Goal: Use online tool/utility: Use online tool/utility

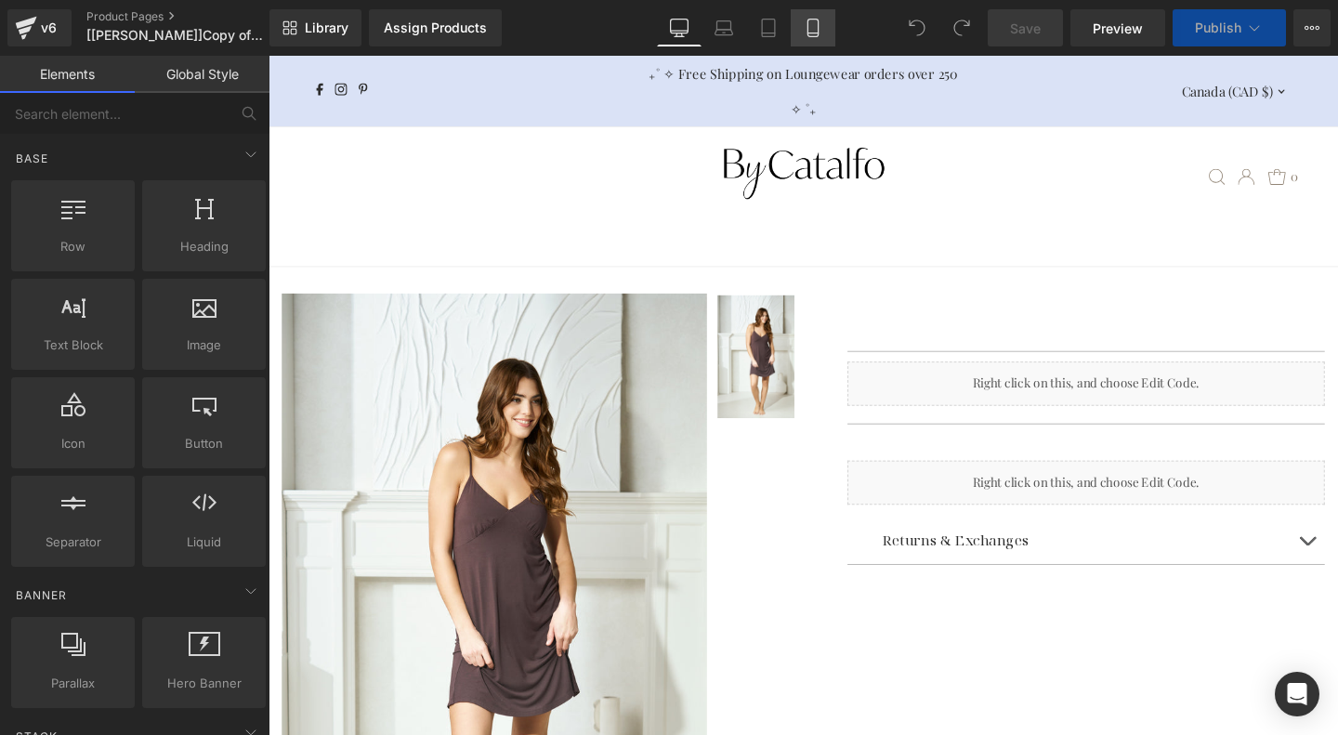
click at [818, 22] on icon at bounding box center [813, 28] width 19 height 19
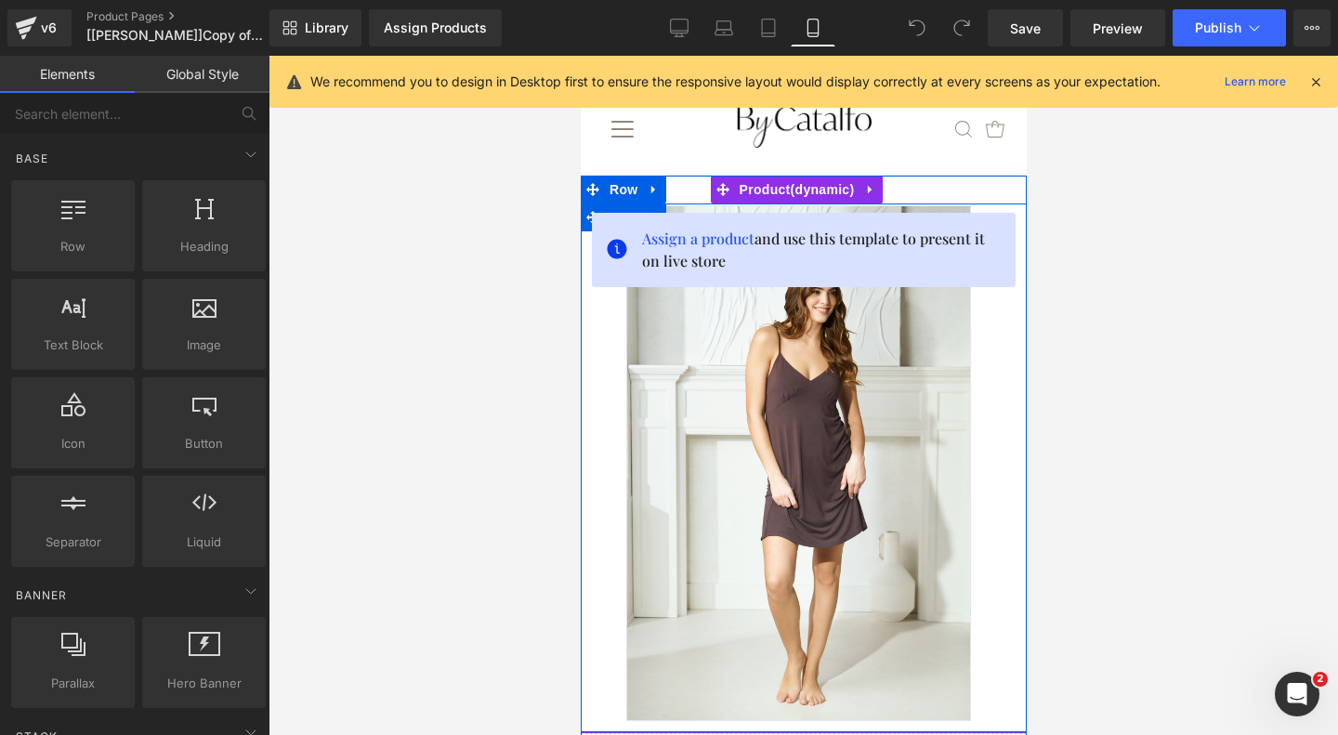
click at [1000, 373] on div "‹ › (P) Image List Row" at bounding box center [803, 467] width 446 height 529
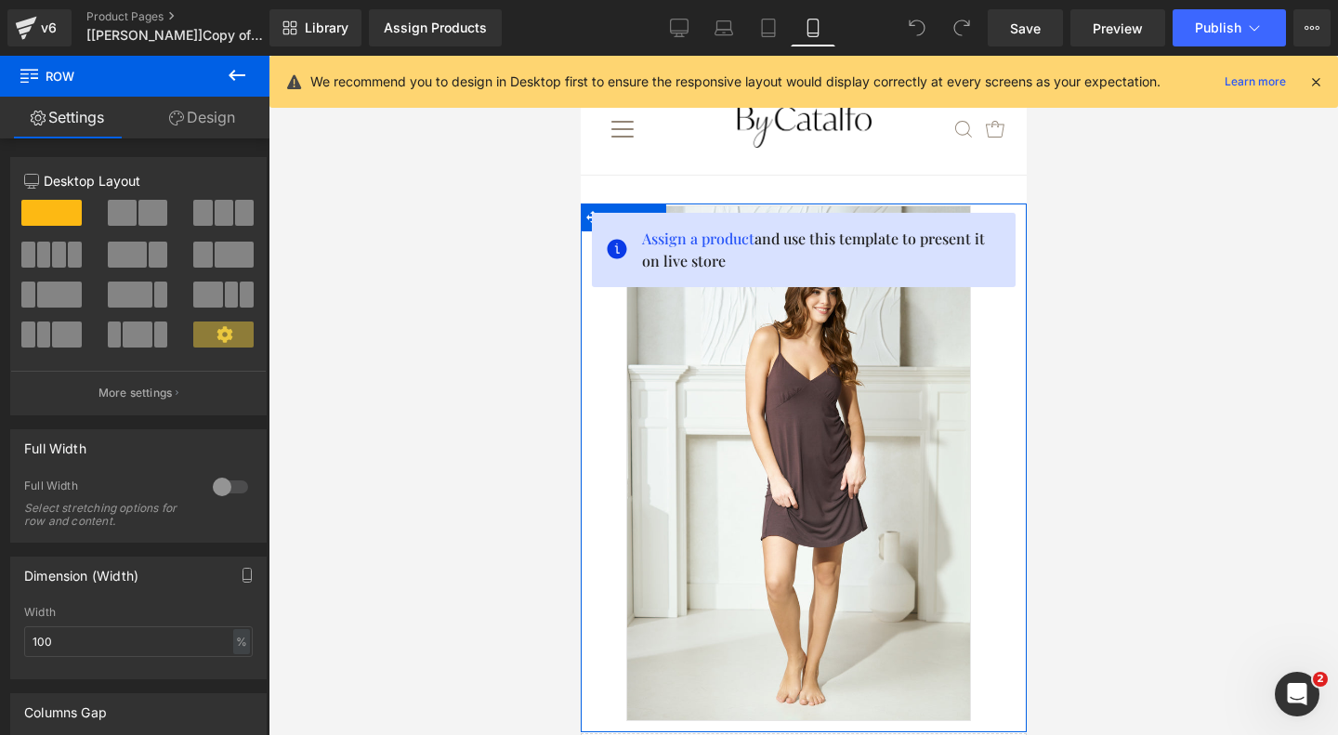
click at [211, 125] on link "Design" at bounding box center [202, 118] width 135 height 42
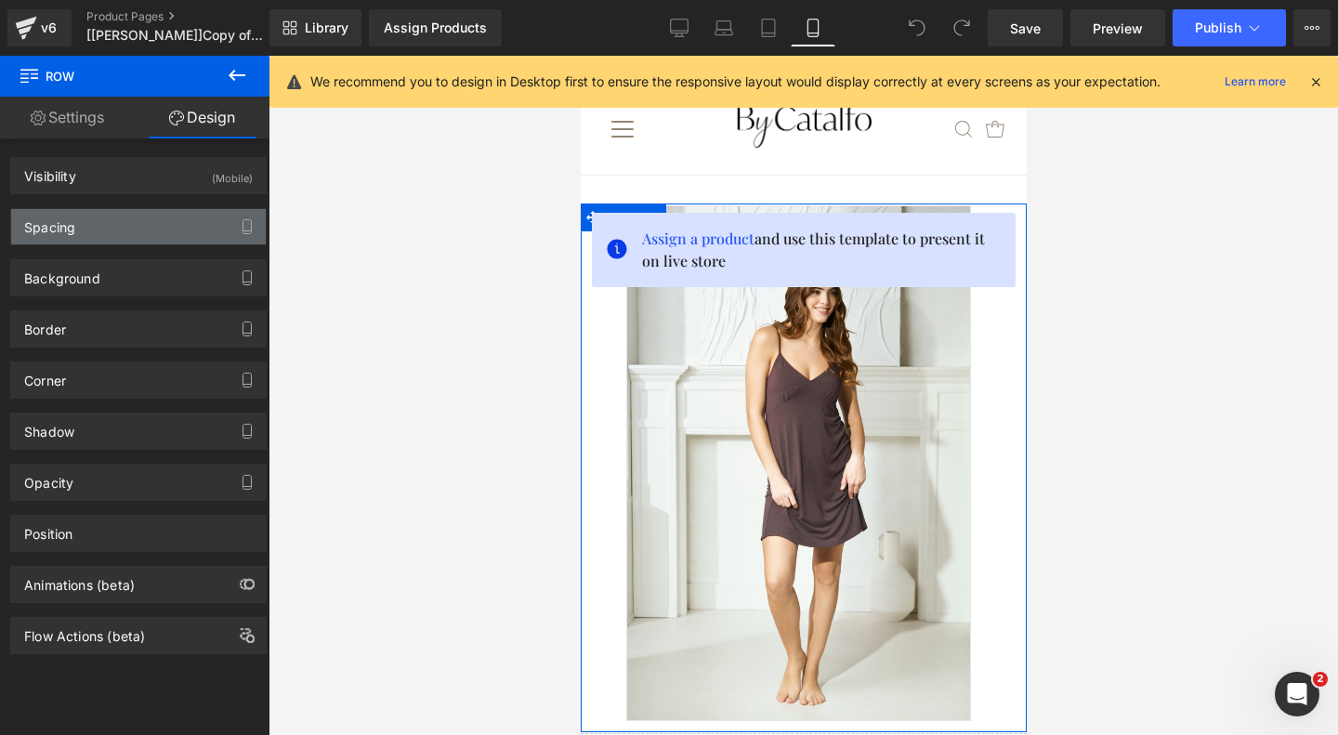
click at [181, 239] on div "Spacing" at bounding box center [138, 226] width 255 height 35
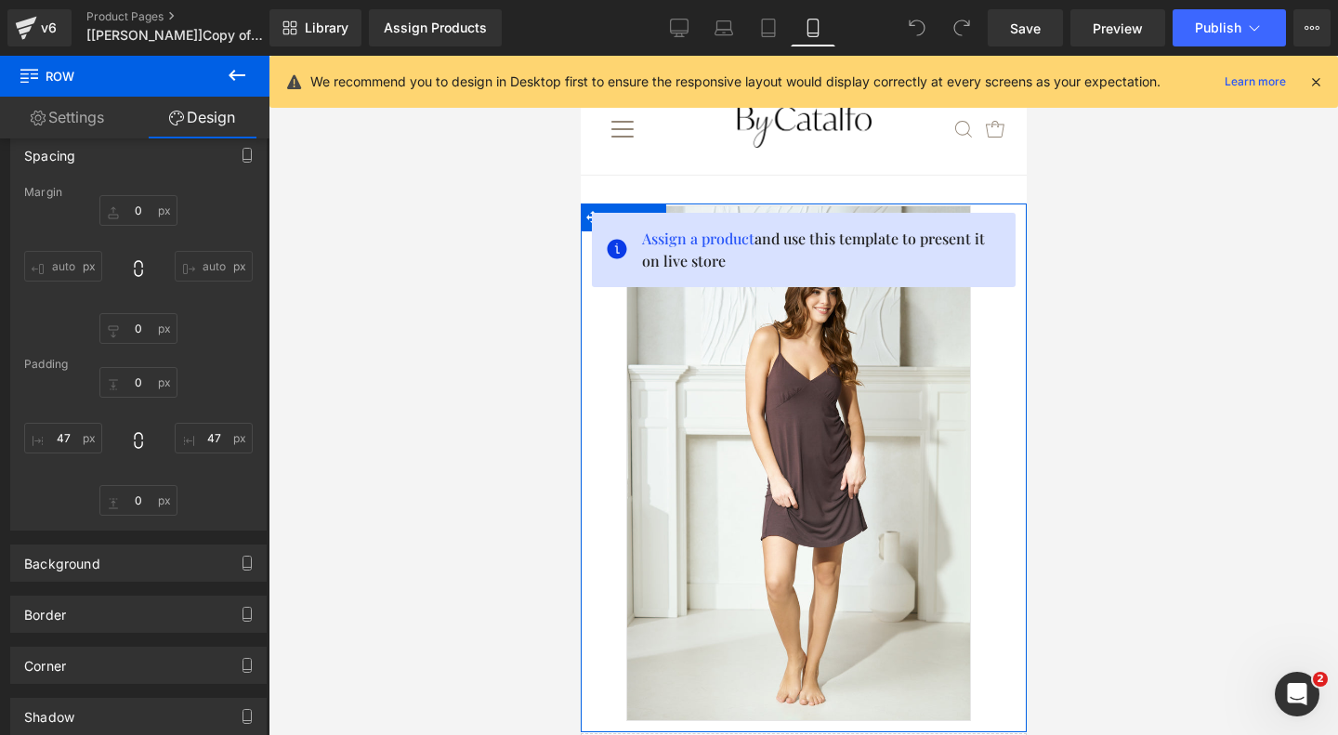
scroll to position [71, 0]
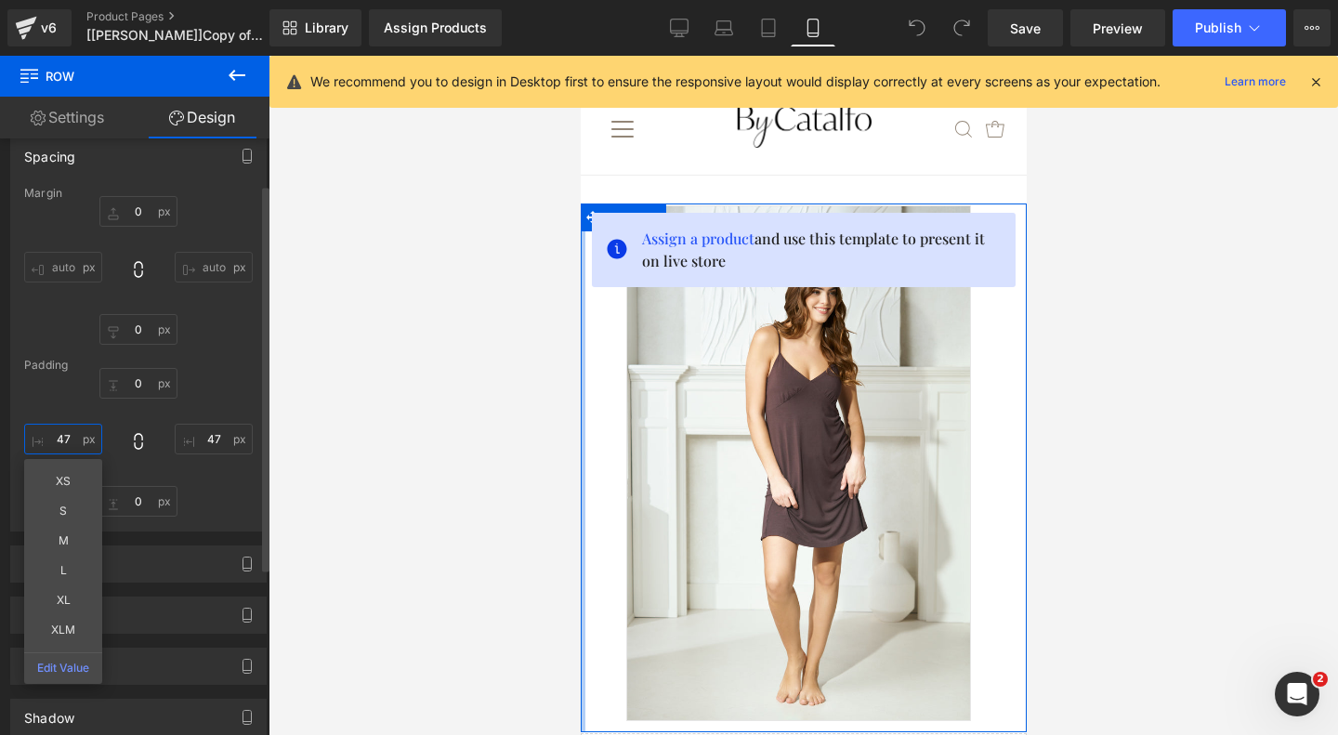
click at [74, 452] on input "47" at bounding box center [63, 439] width 78 height 31
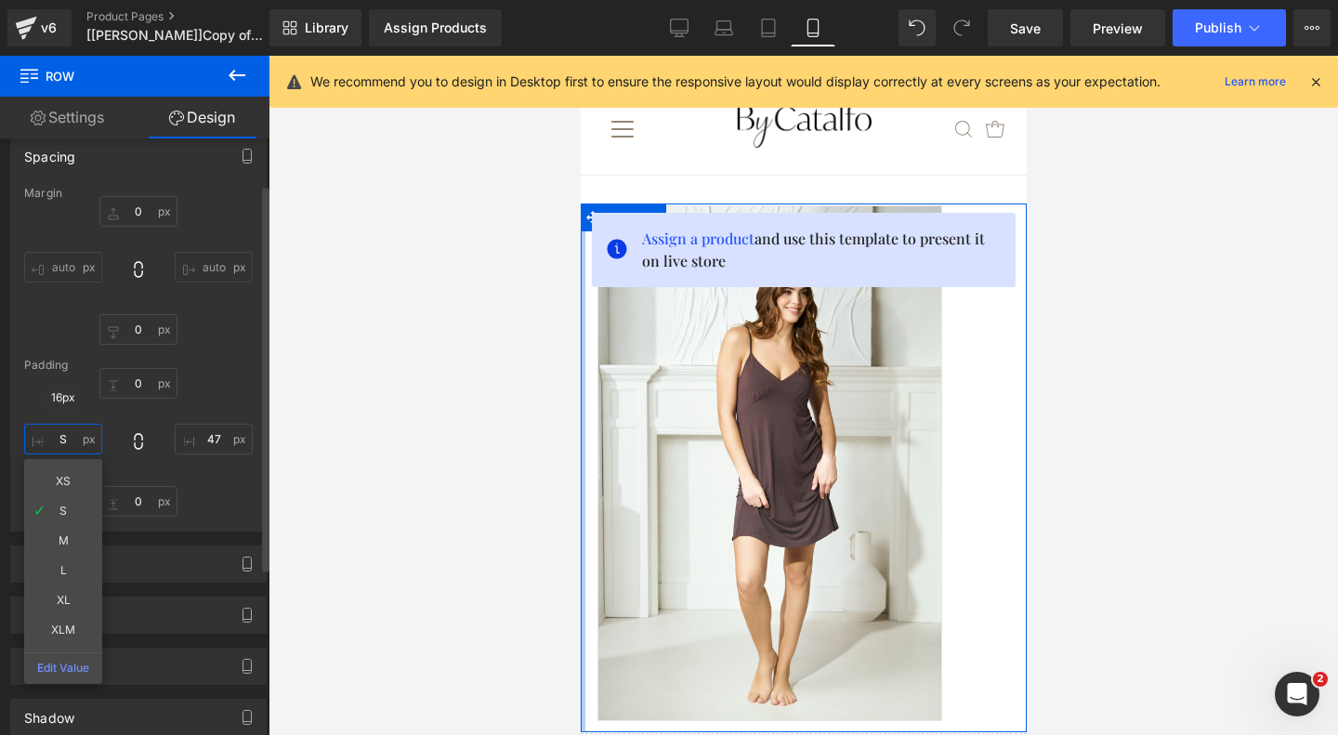
click at [78, 445] on input "S" at bounding box center [63, 439] width 78 height 31
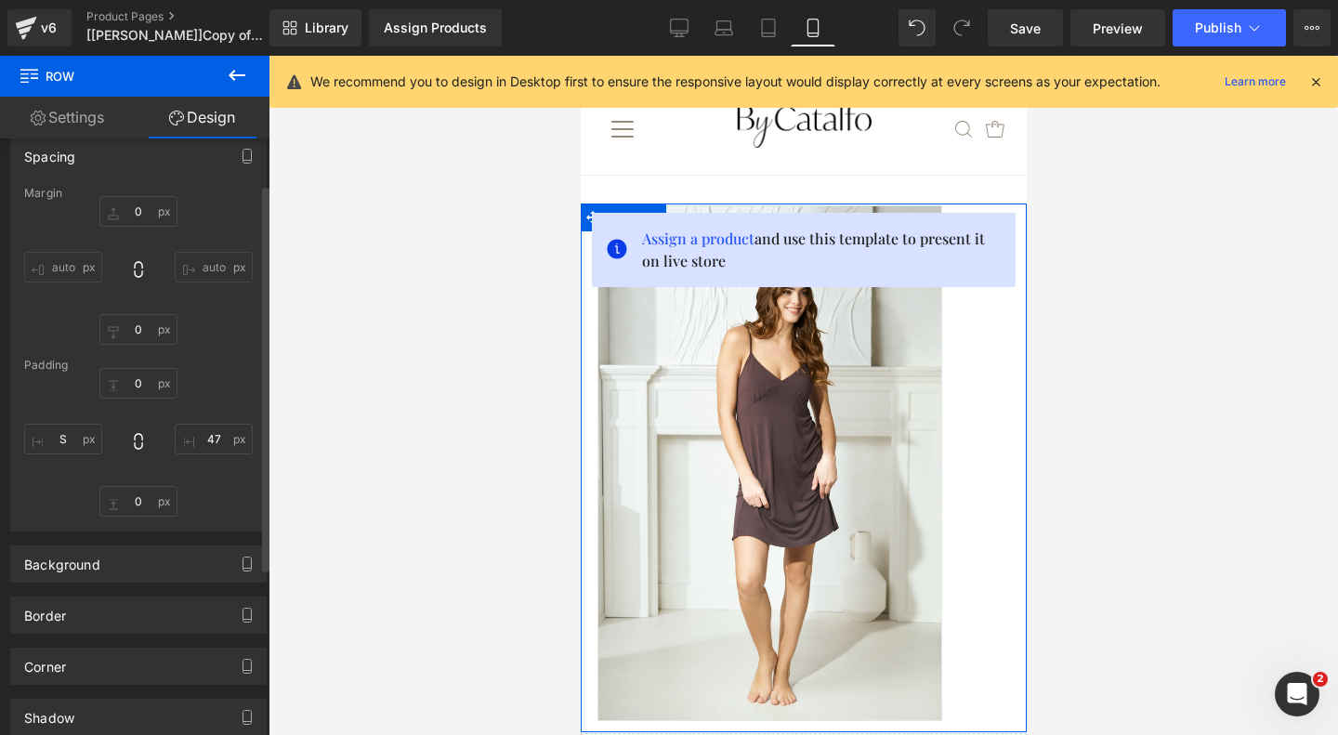
type input "XS"
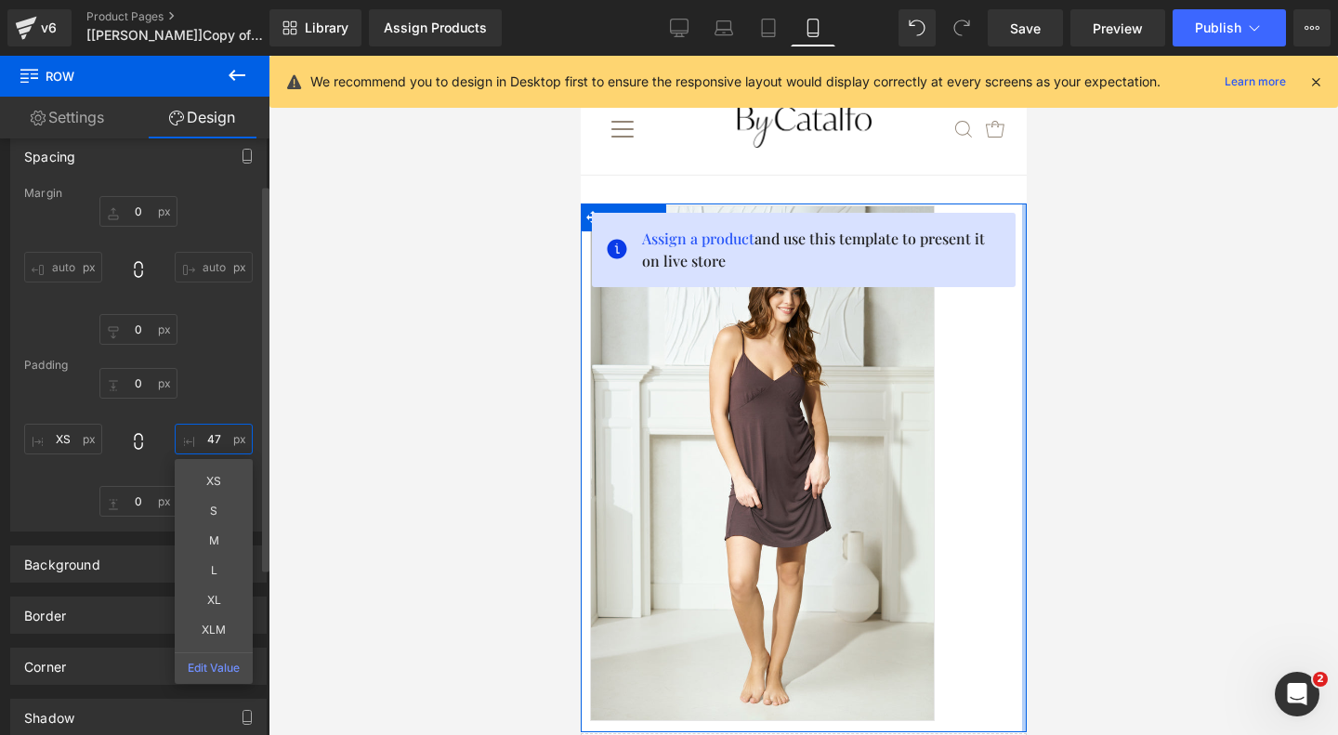
click at [204, 446] on input "47" at bounding box center [214, 439] width 78 height 31
click at [205, 438] on input "XS" at bounding box center [214, 439] width 78 height 31
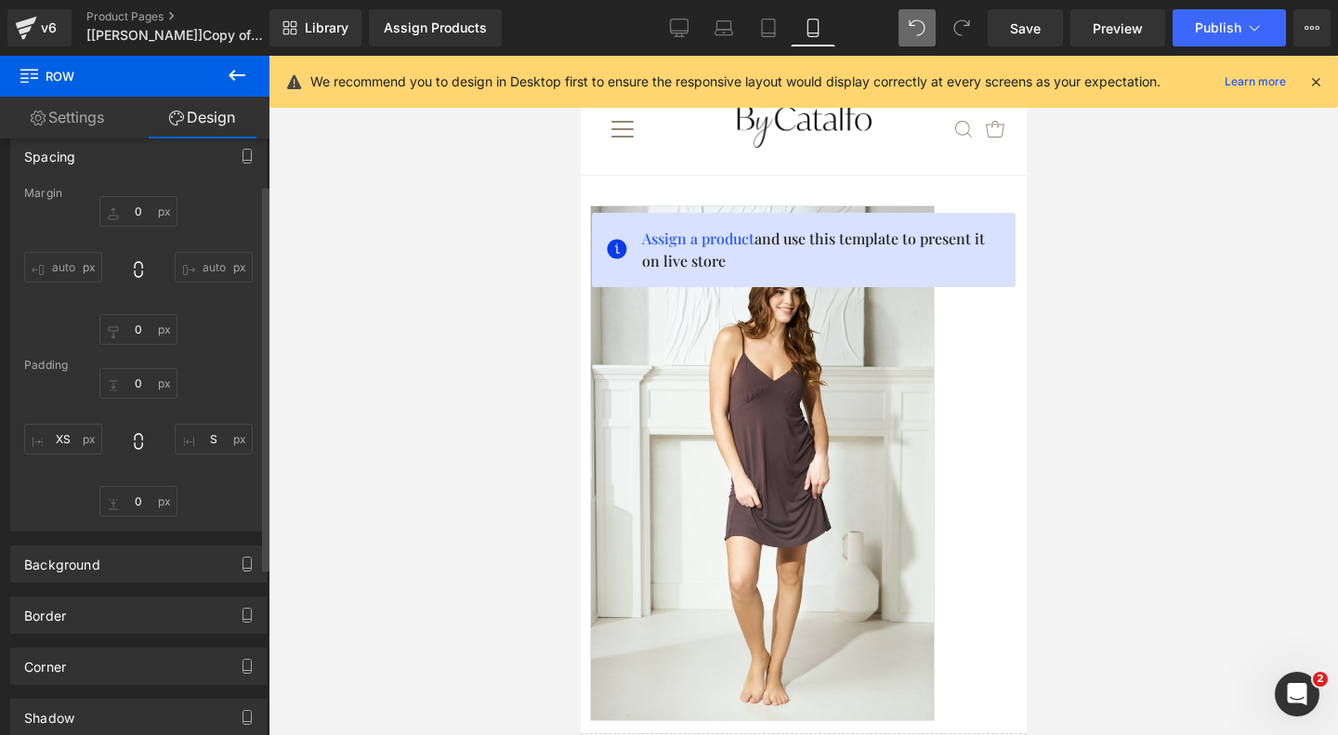
type input "XS"
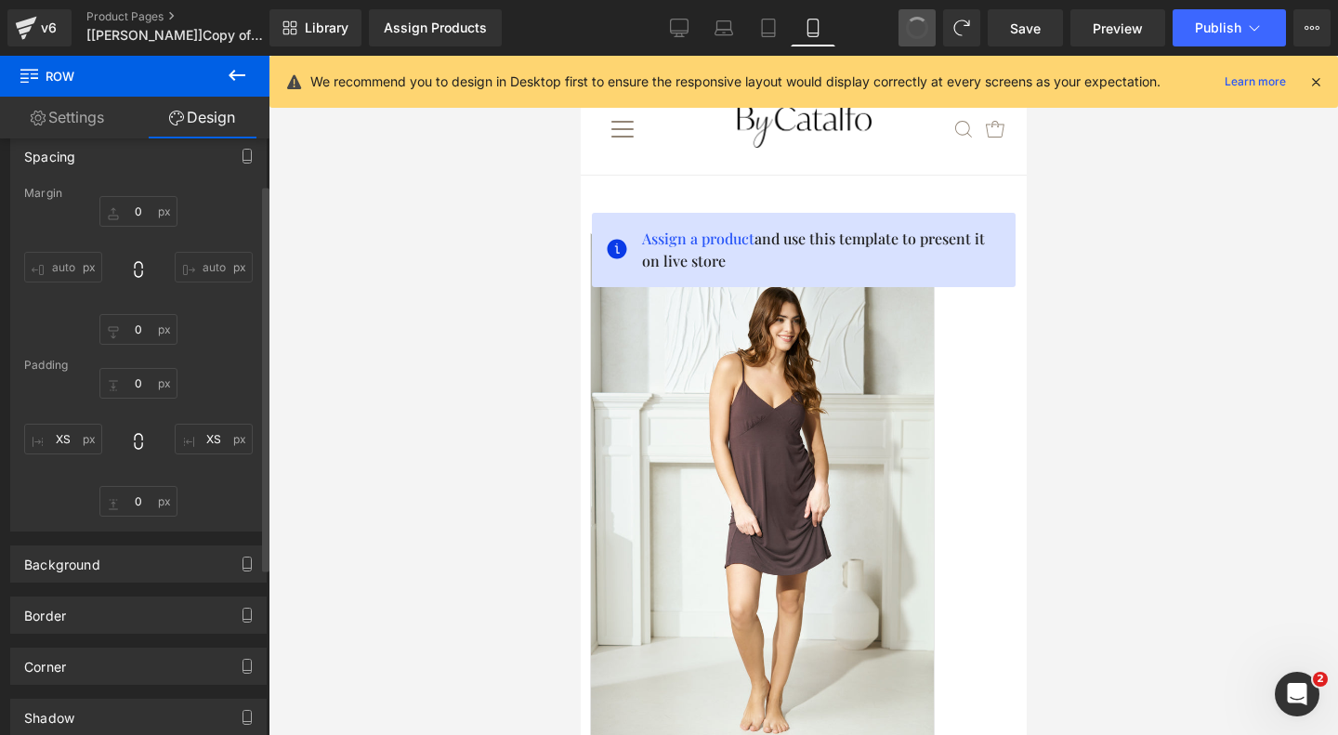
click at [923, 26] on span at bounding box center [917, 28] width 26 height 26
type input "0"
type input "47"
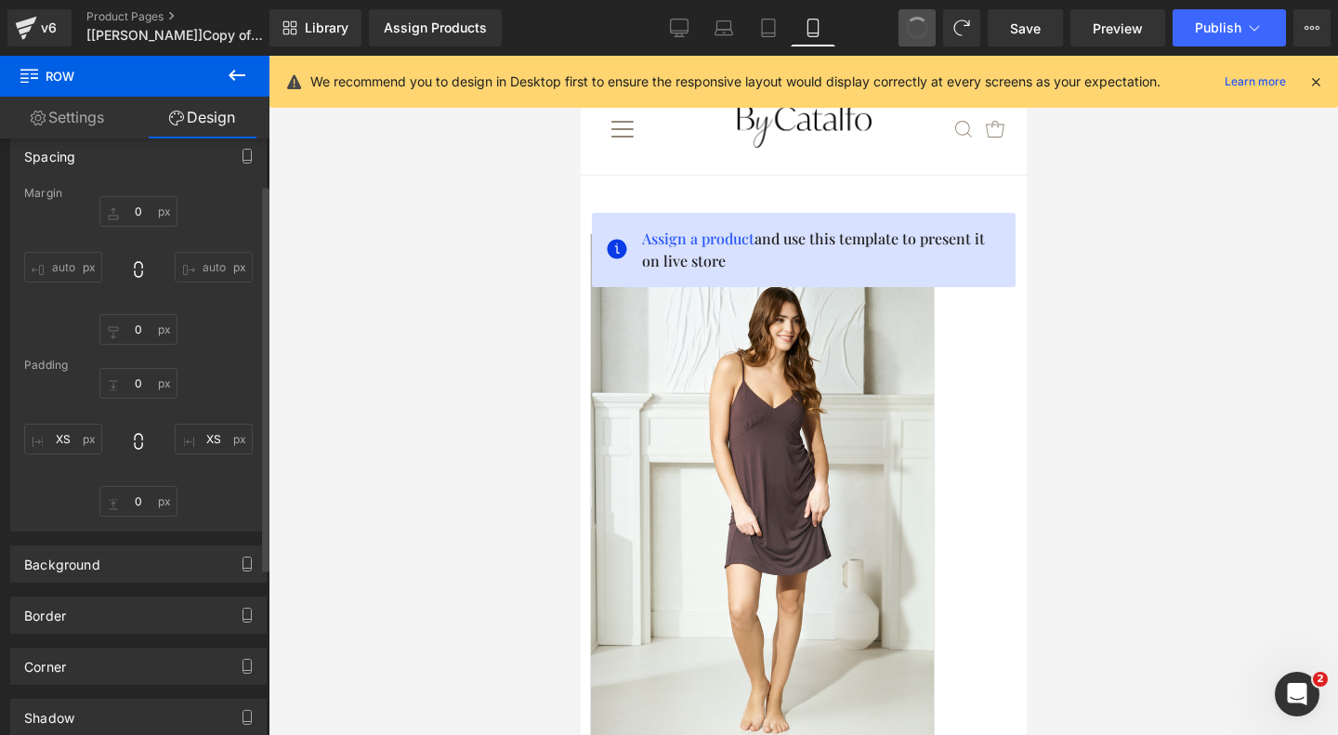
type input "0"
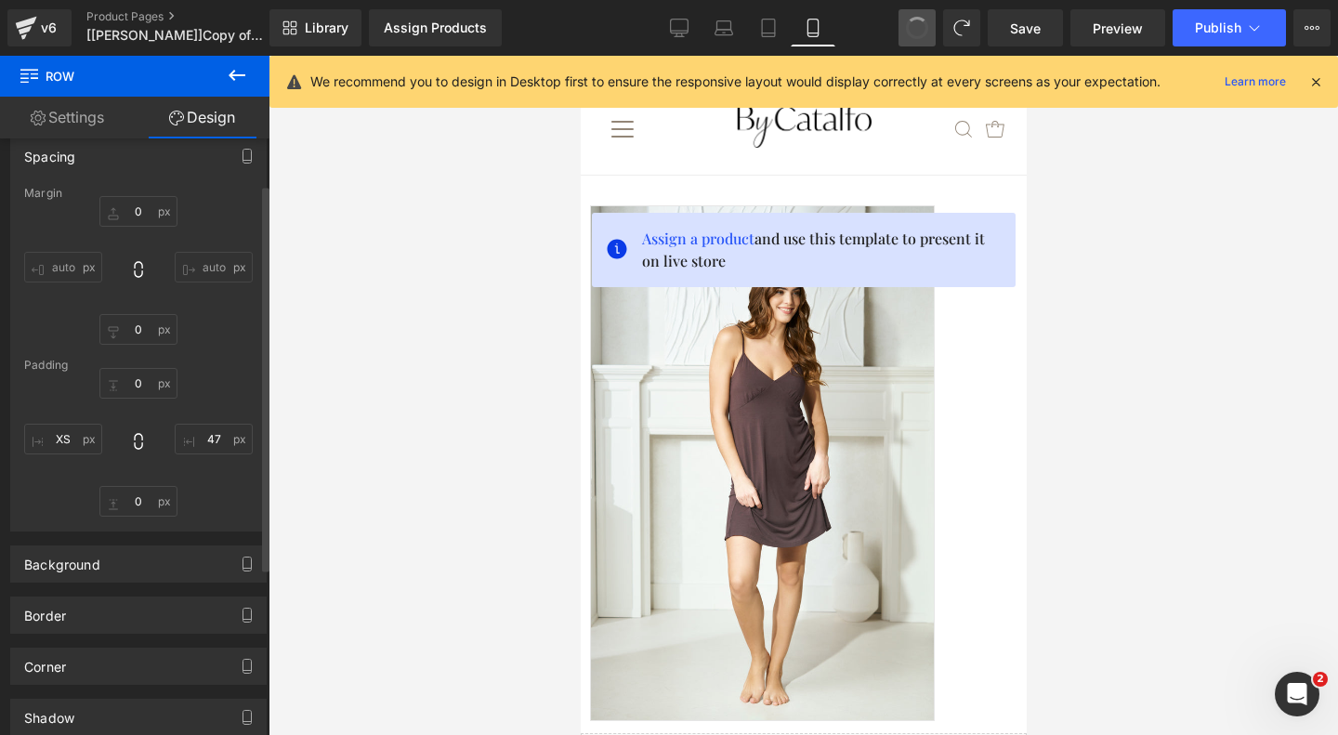
click at [923, 26] on span at bounding box center [917, 28] width 31 height 31
type input "S"
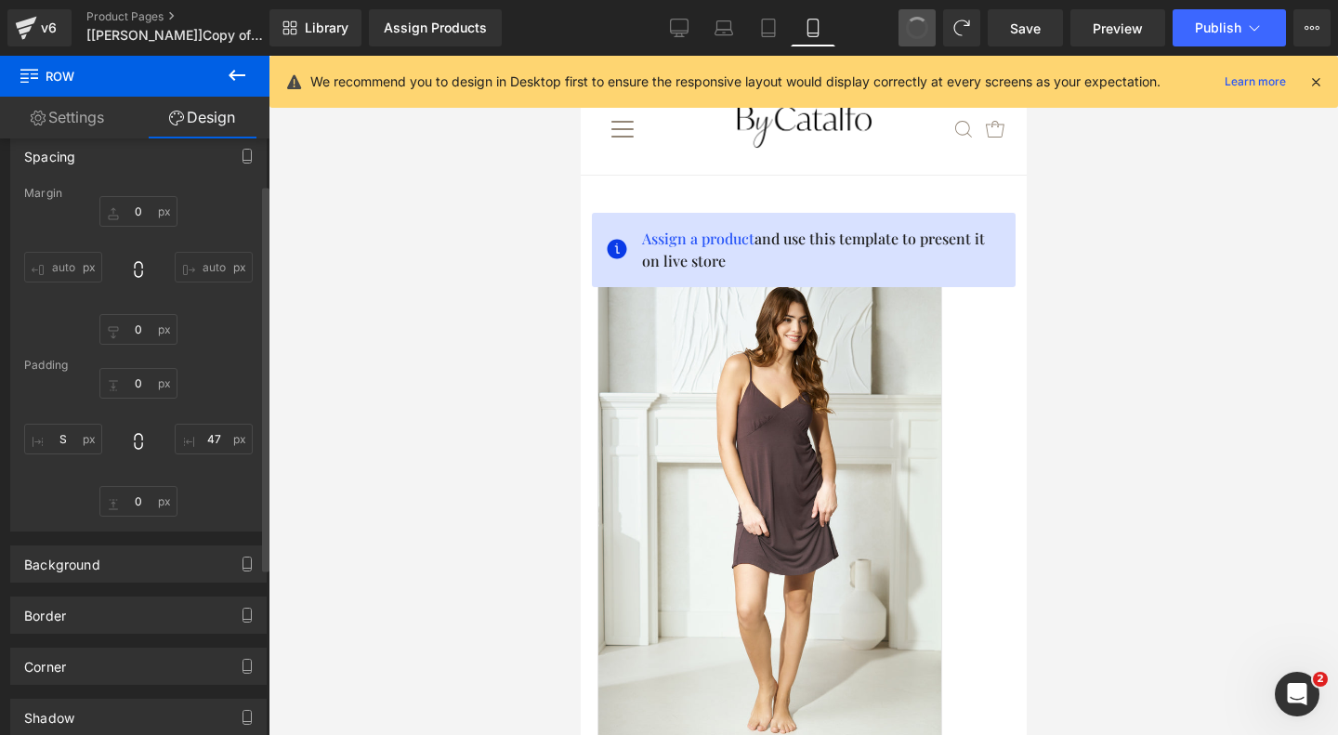
click at [923, 26] on span at bounding box center [917, 28] width 32 height 32
type input "0"
type input "47"
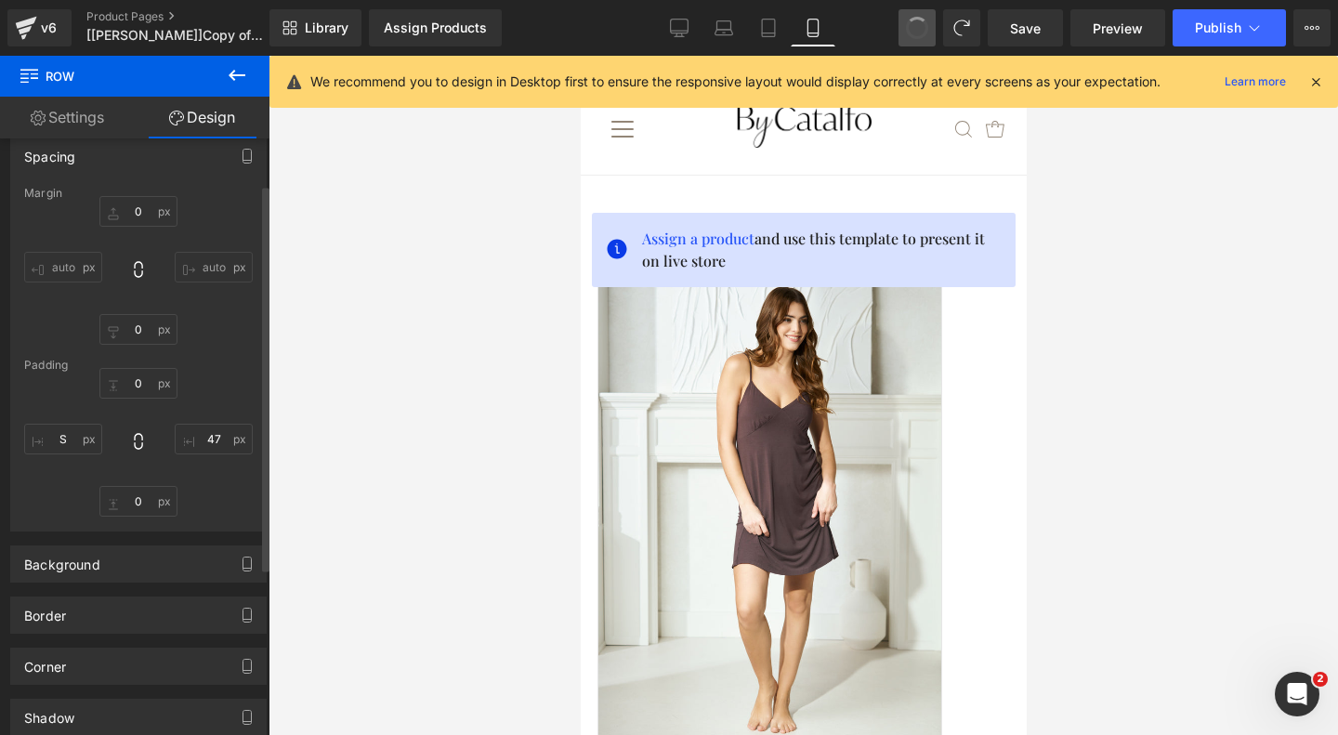
type input "0"
type input "47"
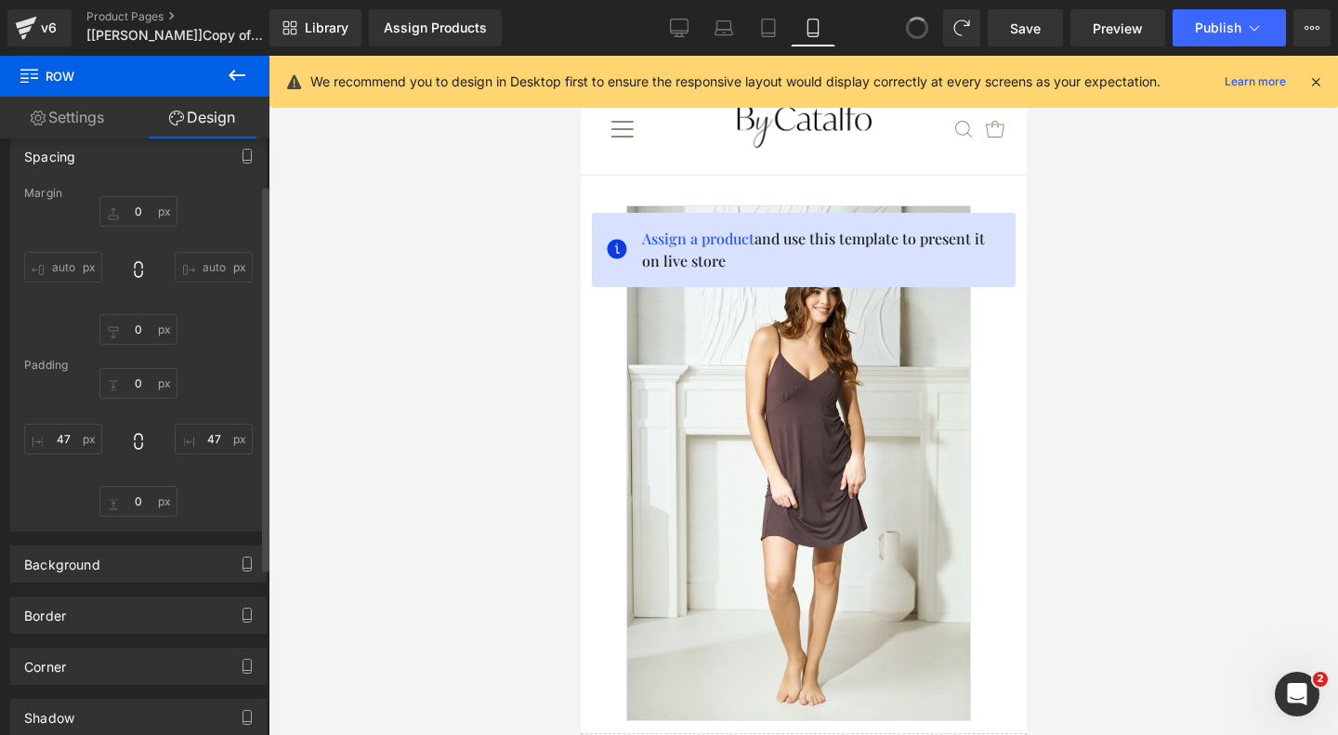
click at [923, 26] on span at bounding box center [917, 28] width 31 height 31
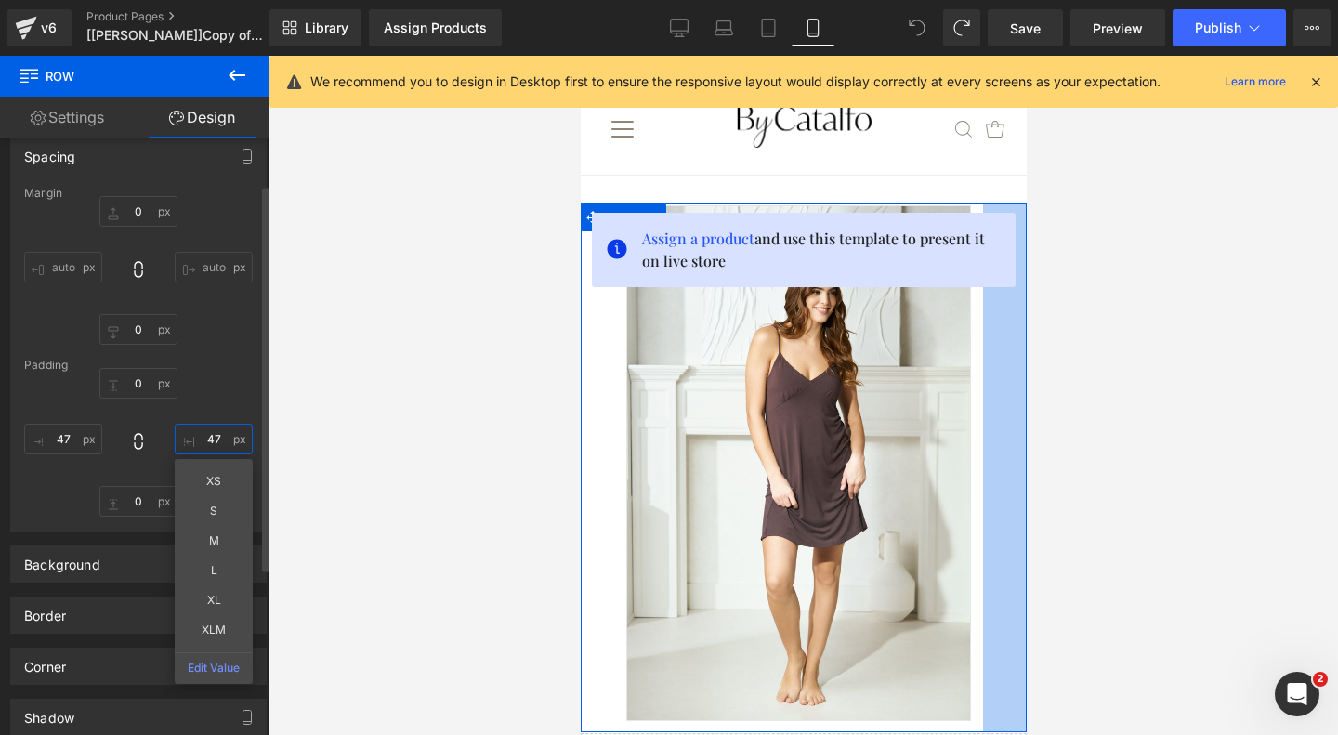
click at [183, 439] on input "47" at bounding box center [214, 439] width 78 height 31
click at [210, 442] on input "XS" at bounding box center [214, 439] width 78 height 31
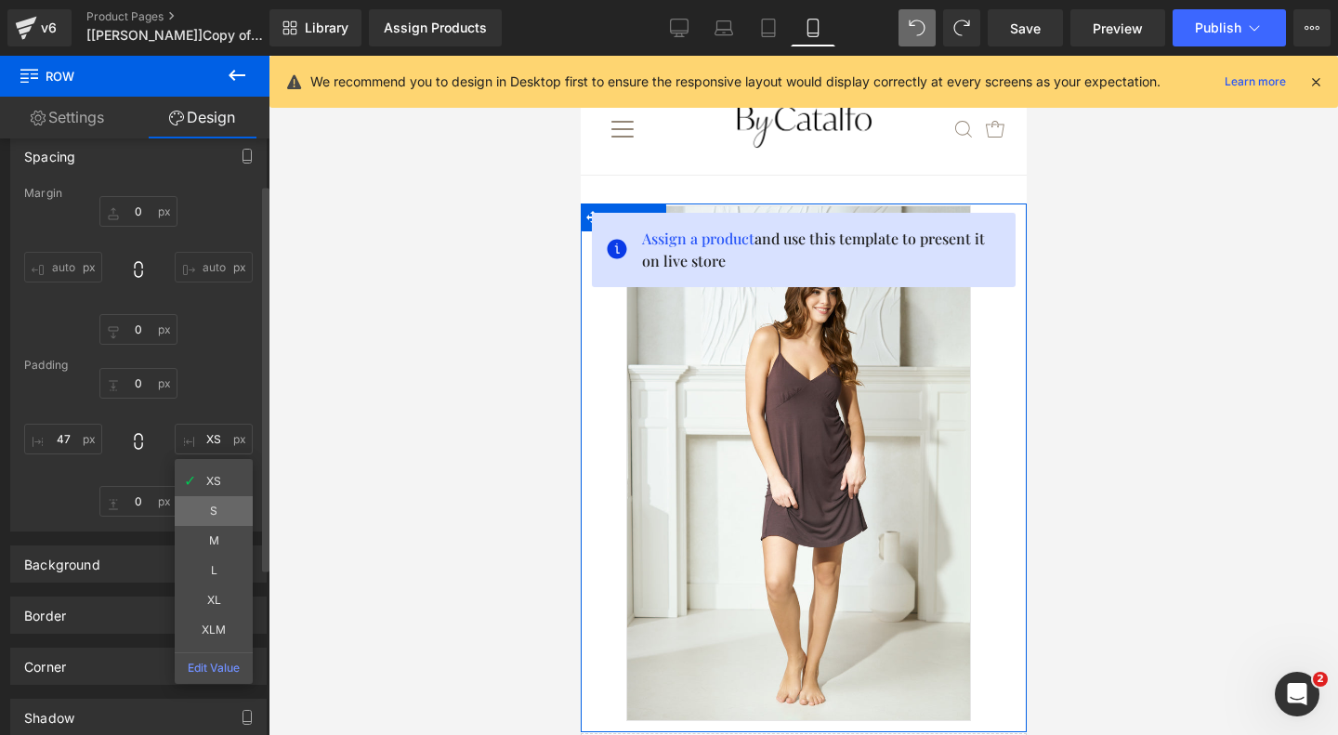
type input "S"
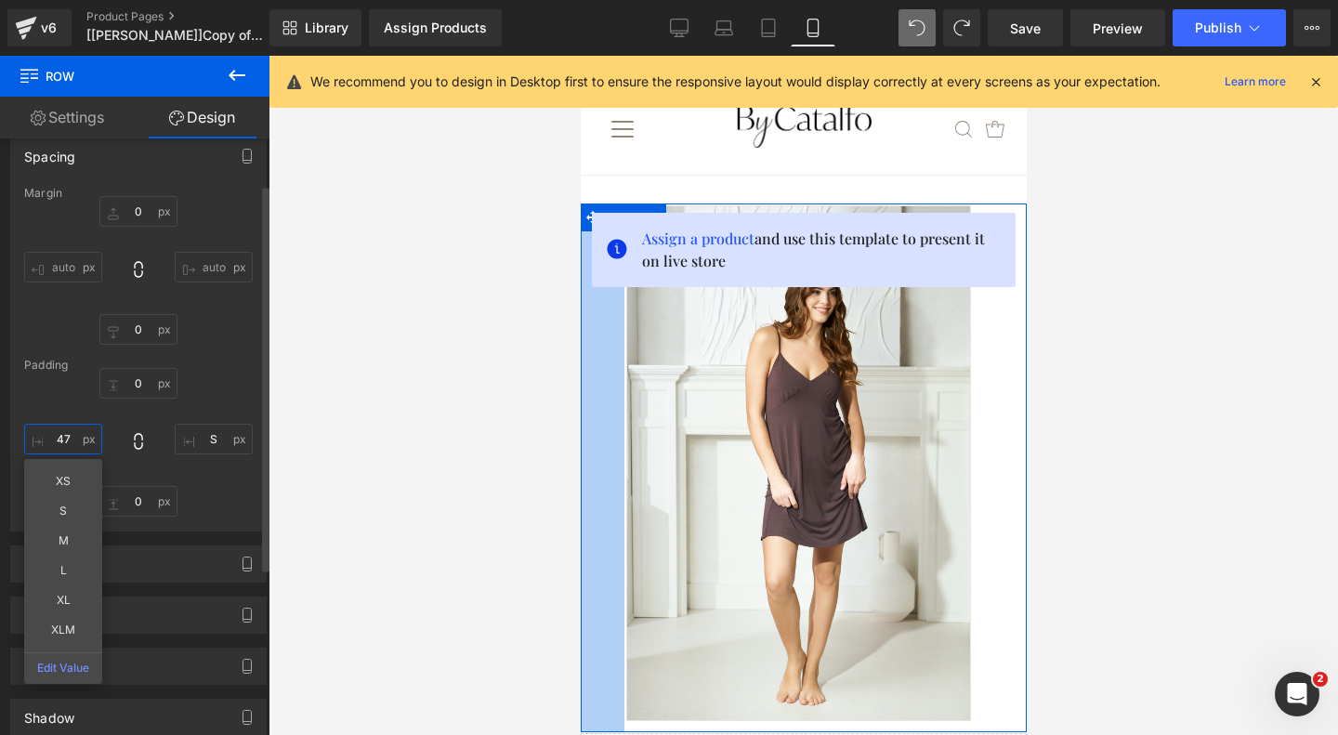
click at [71, 441] on input "47" at bounding box center [63, 439] width 78 height 31
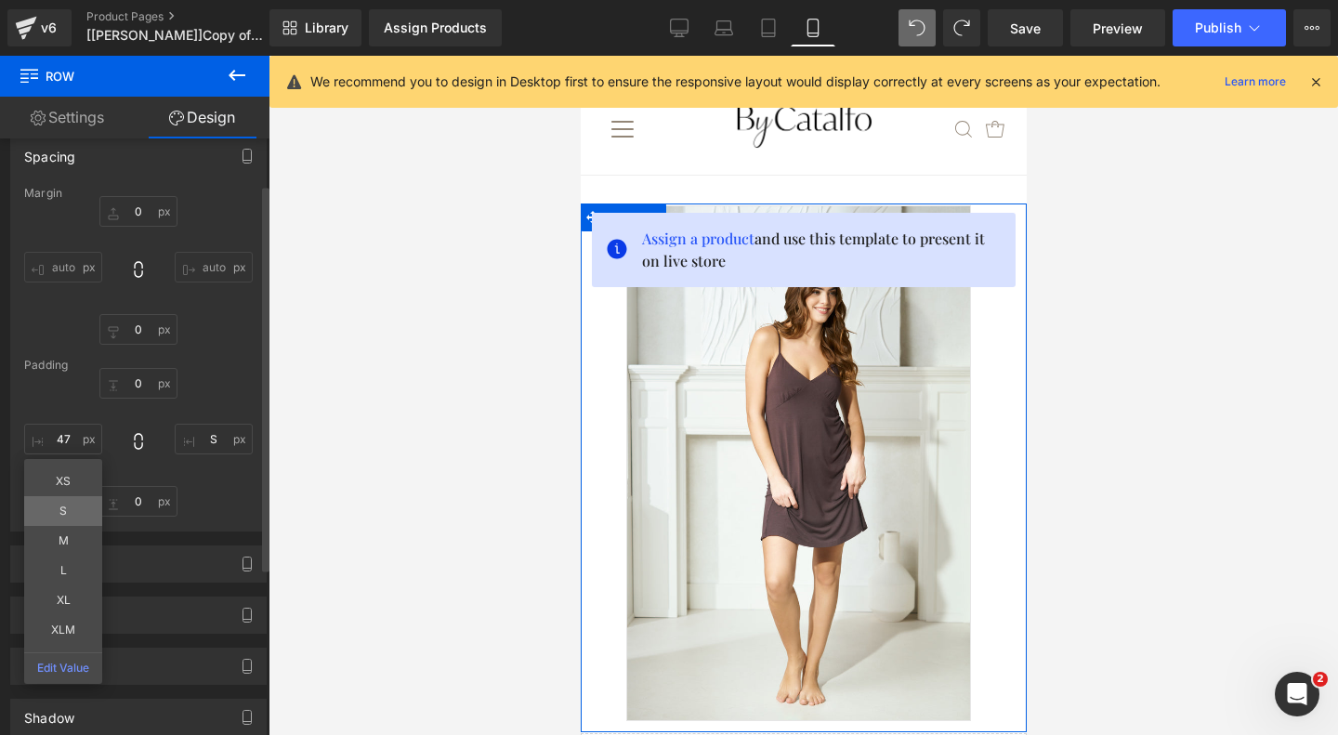
type input "S"
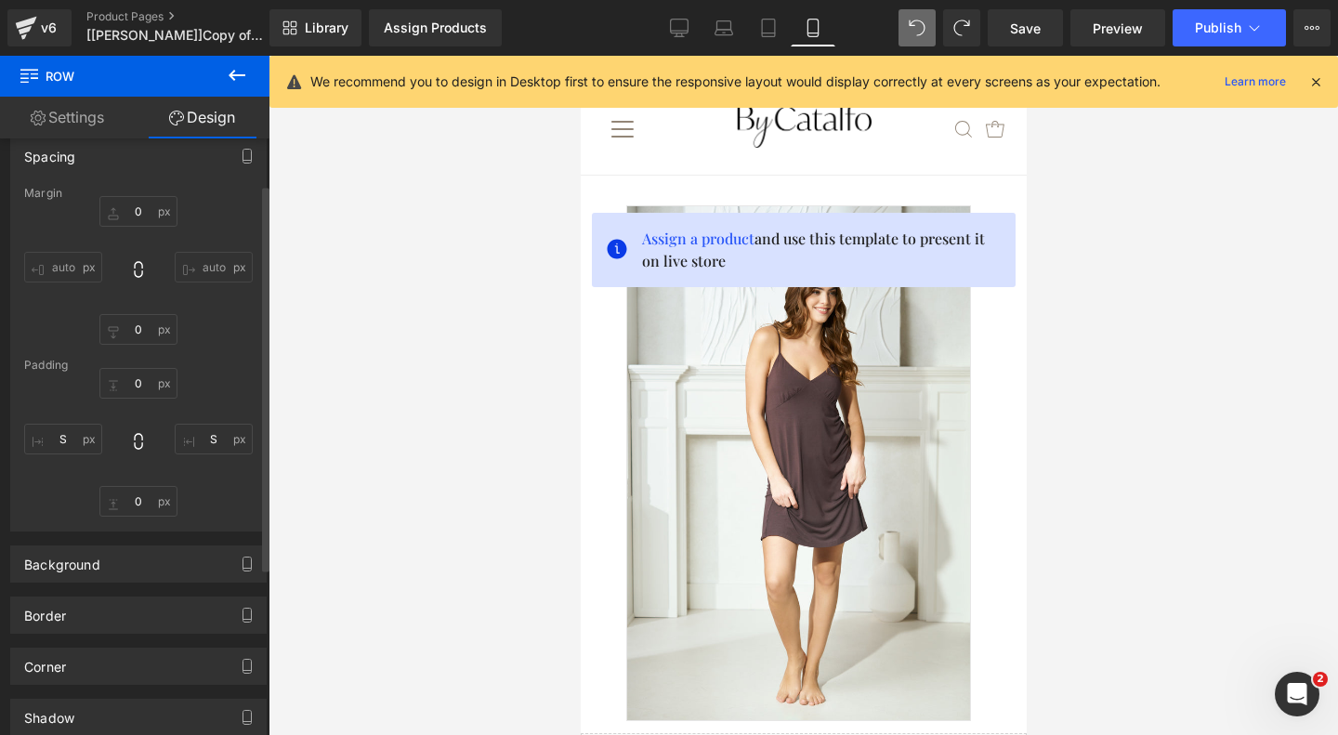
type input "0"
type input "S"
type input "0"
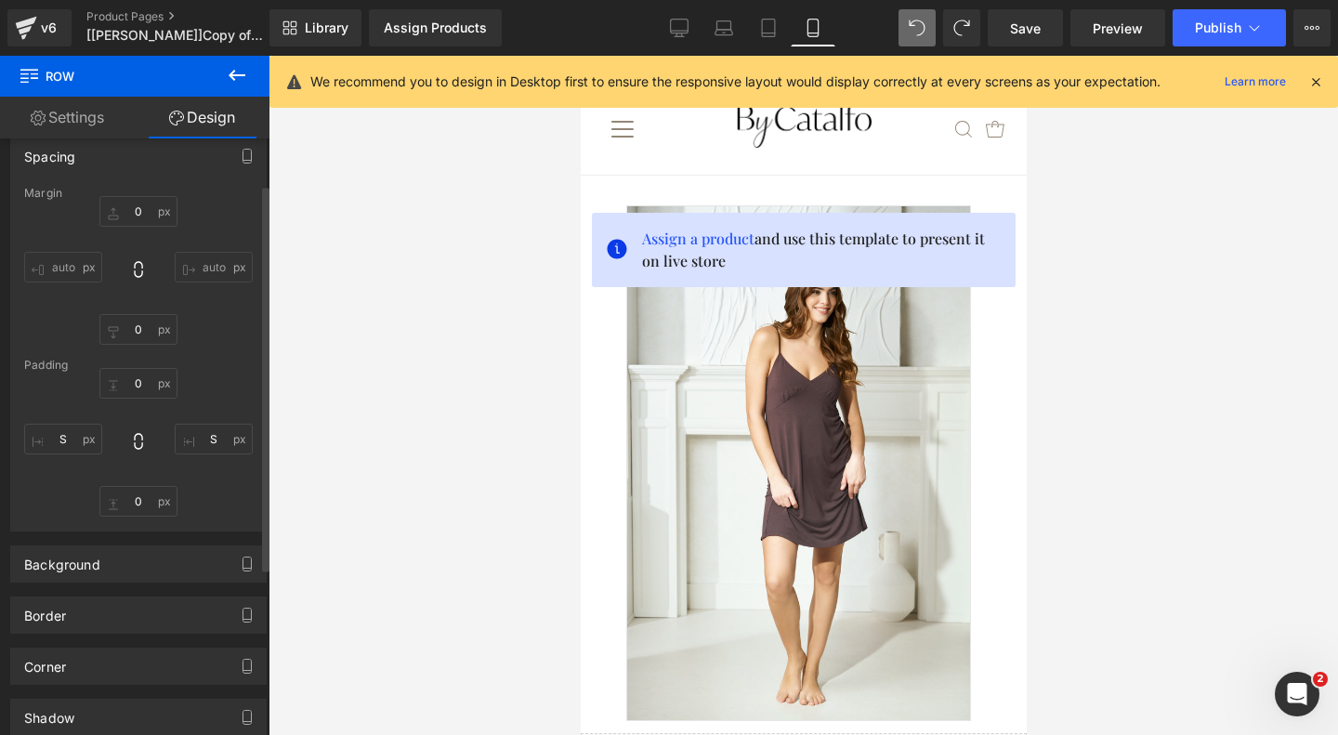
type input "47"
type input "XS"
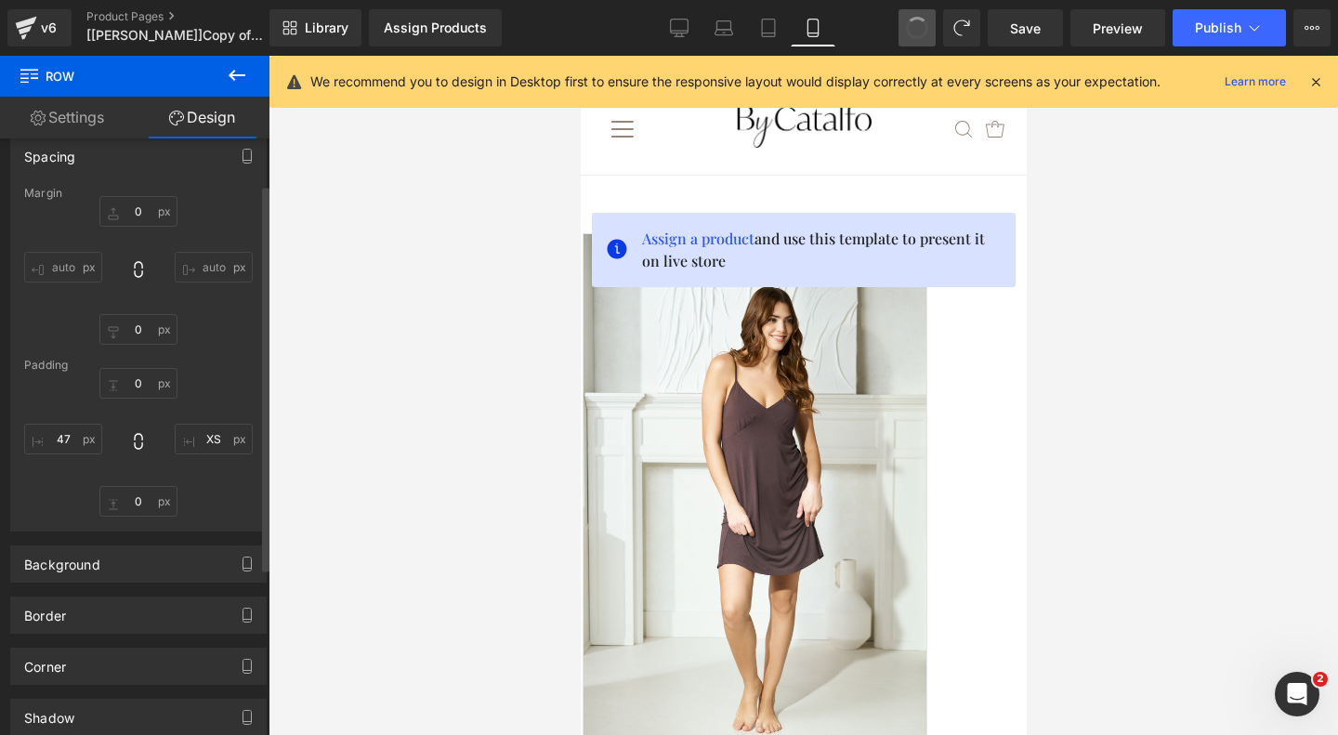
click at [917, 33] on span at bounding box center [917, 28] width 24 height 24
type input "0"
type input "47"
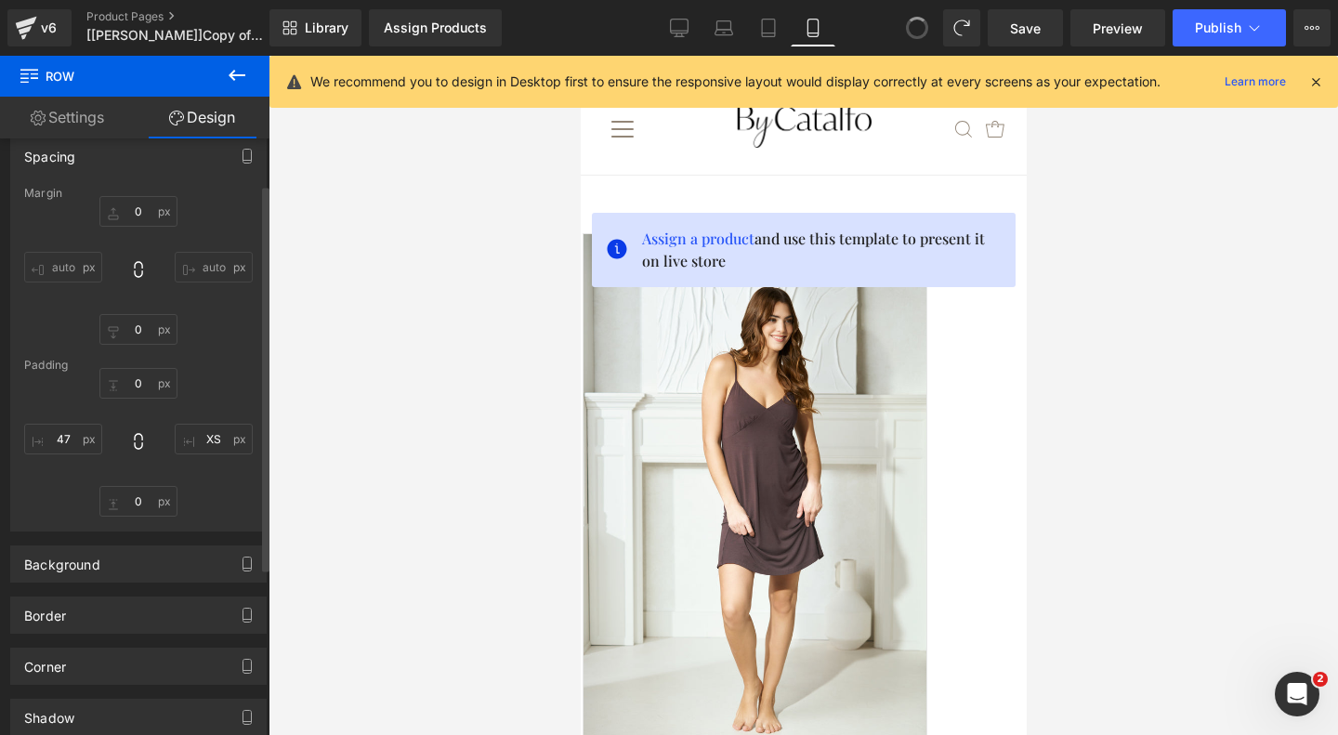
type input "0"
type input "47"
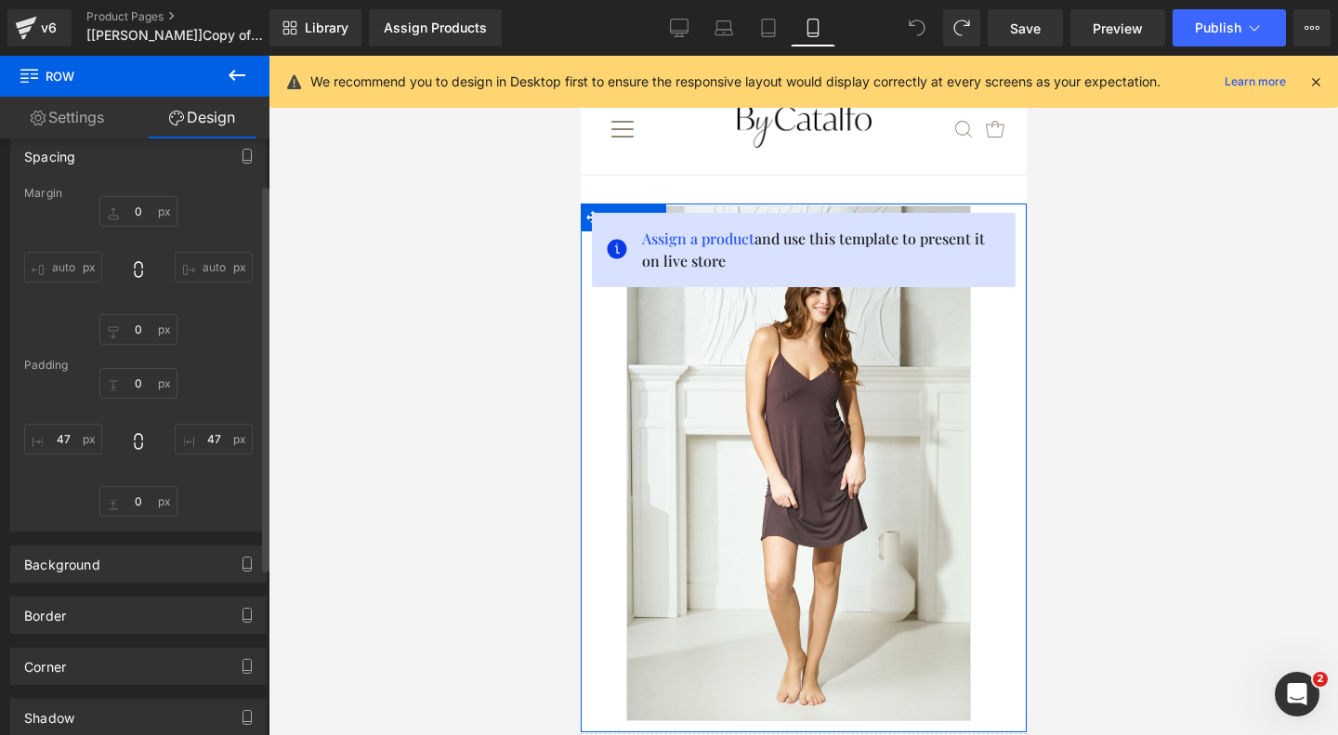
click at [209, 272] on input "auto" at bounding box center [214, 267] width 78 height 31
click at [186, 268] on input "auto" at bounding box center [214, 267] width 78 height 31
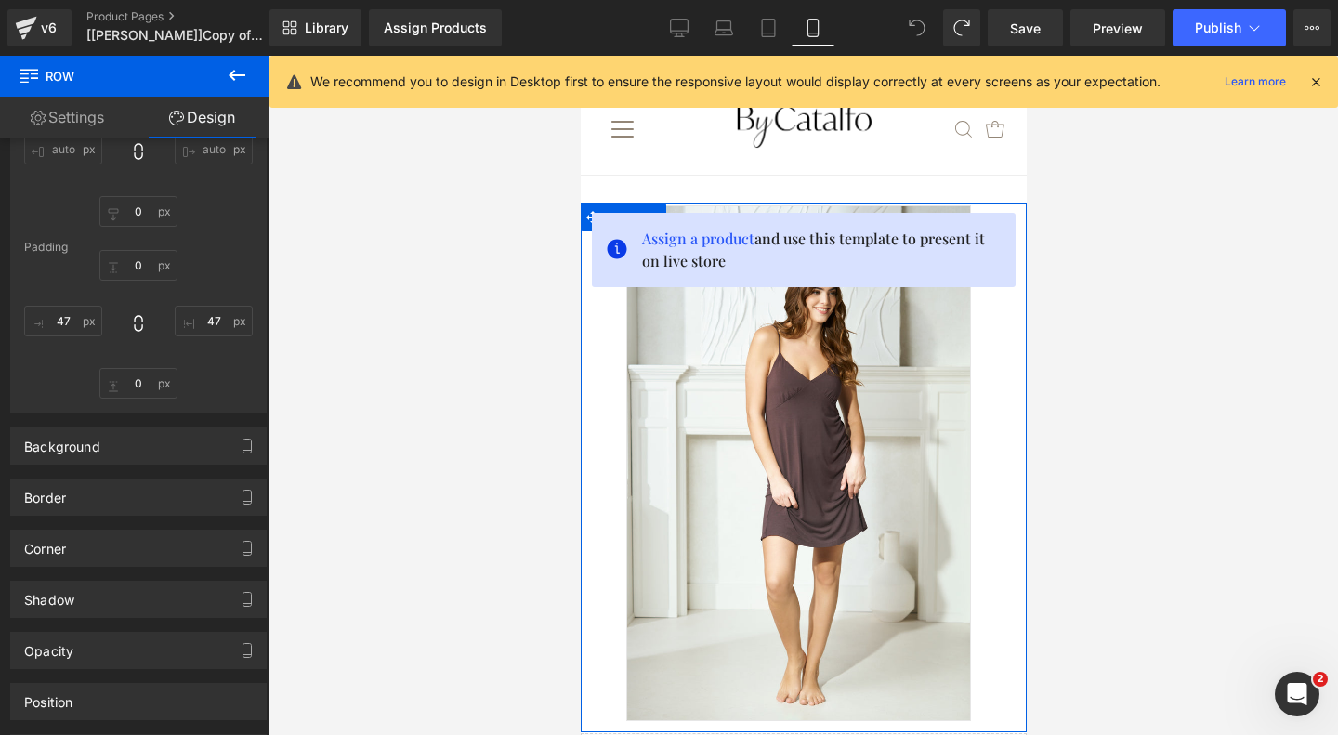
scroll to position [190, 0]
click at [134, 450] on div "Background" at bounding box center [138, 444] width 255 height 35
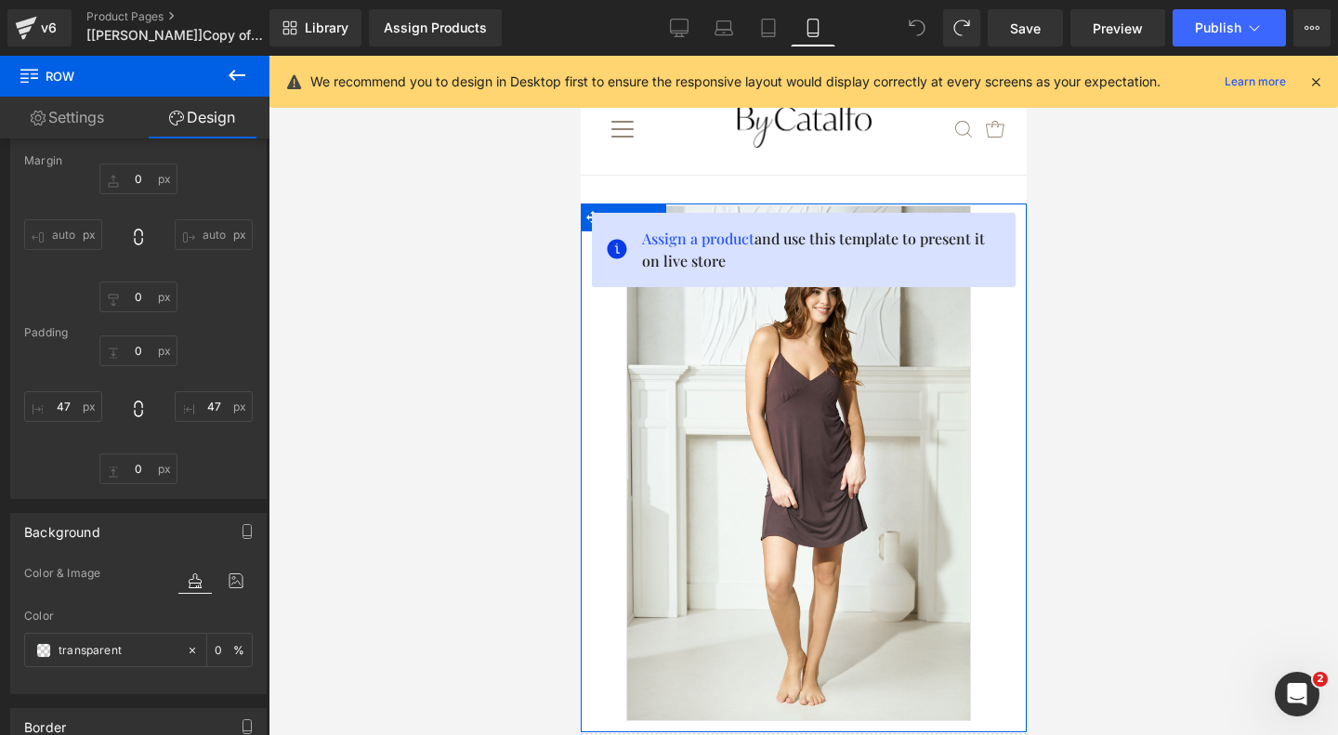
scroll to position [101, 0]
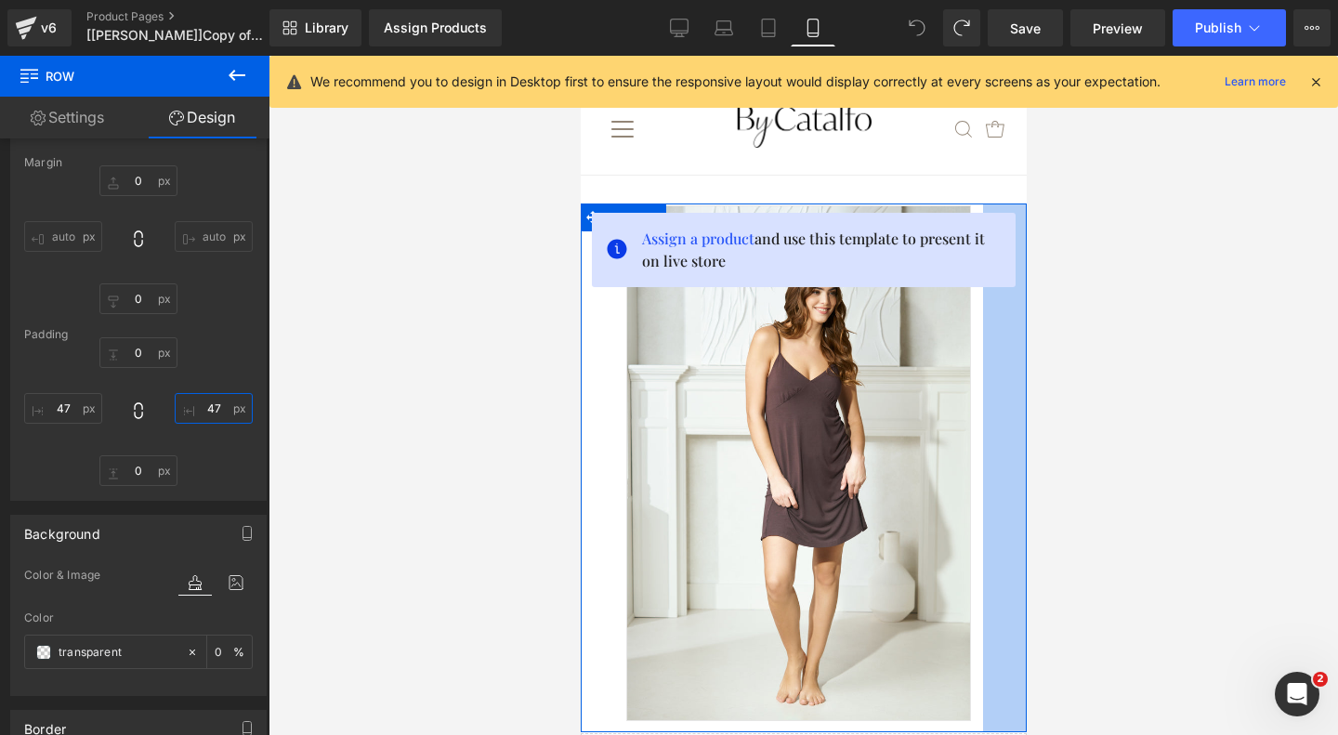
click at [229, 407] on input "47" at bounding box center [214, 408] width 78 height 31
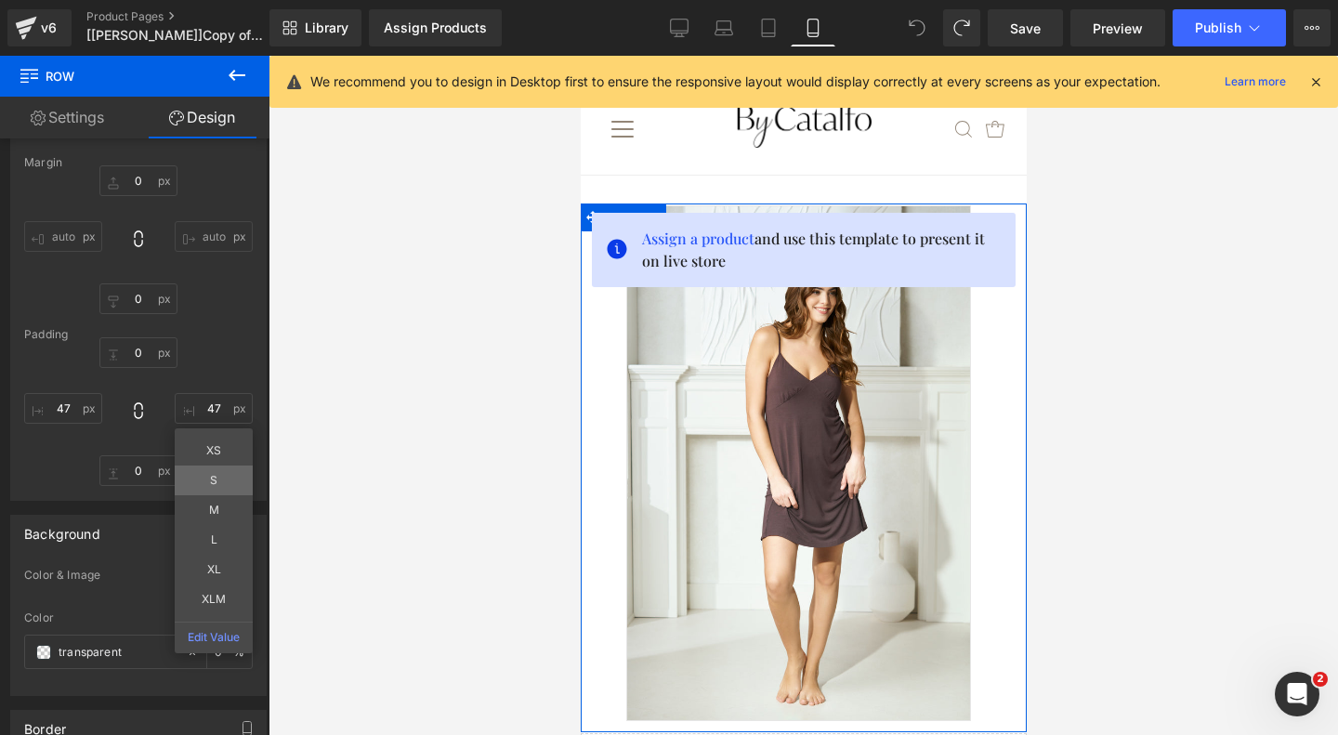
type input "S"
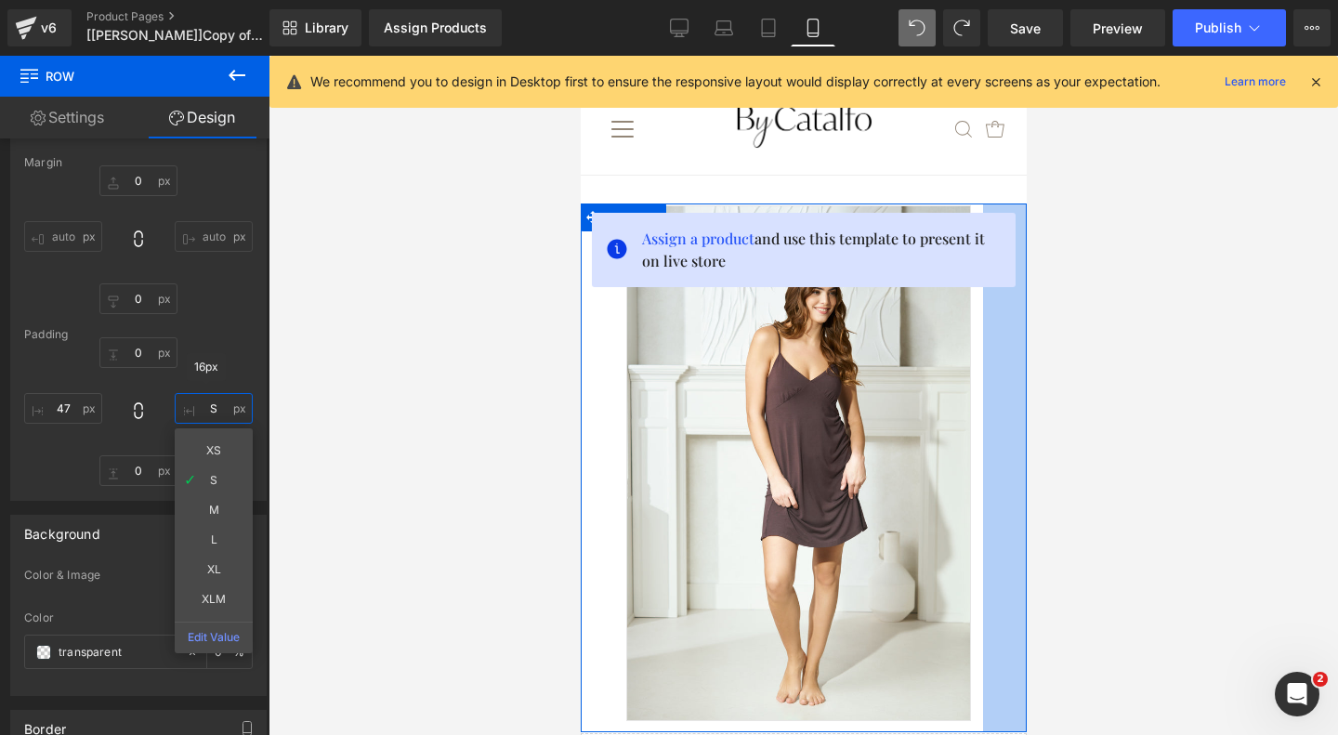
click at [218, 418] on input "S" at bounding box center [214, 408] width 78 height 31
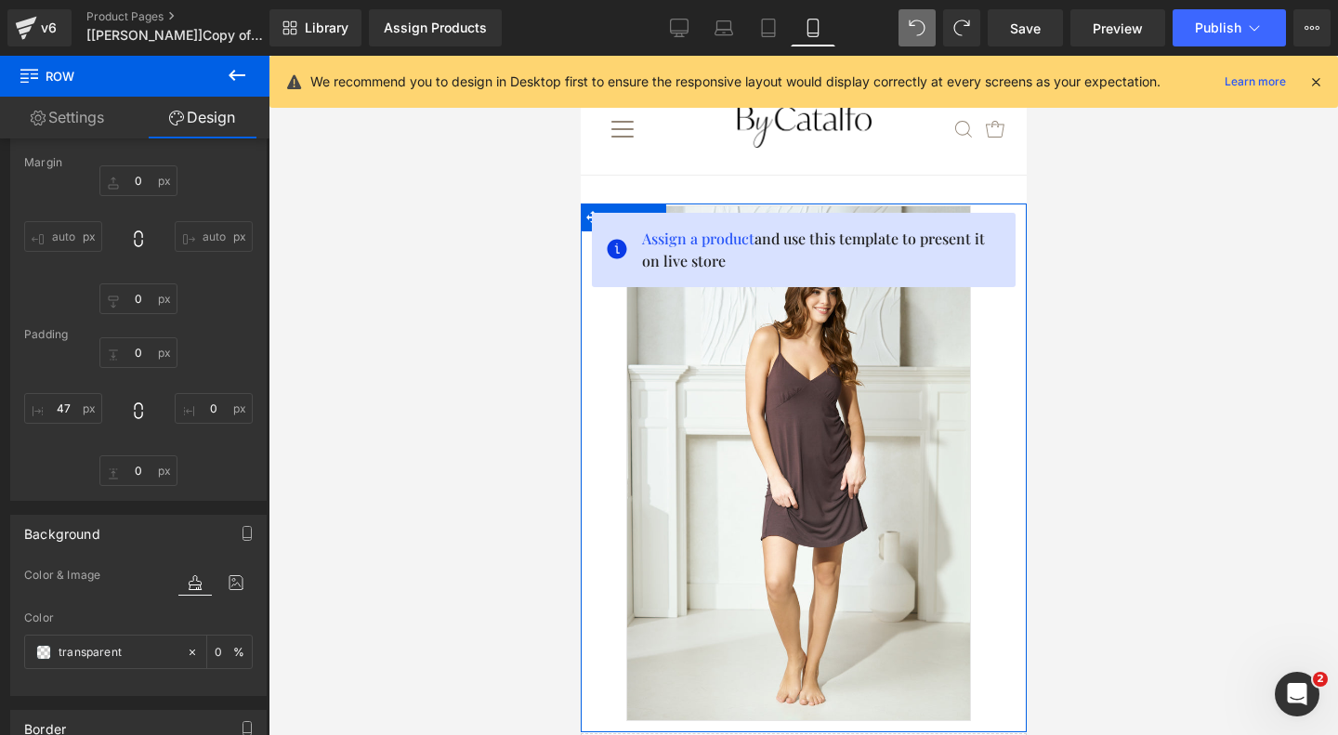
click at [223, 210] on div "0px 0 auto auto 0px 0 auto auto" at bounding box center [138, 239] width 229 height 149
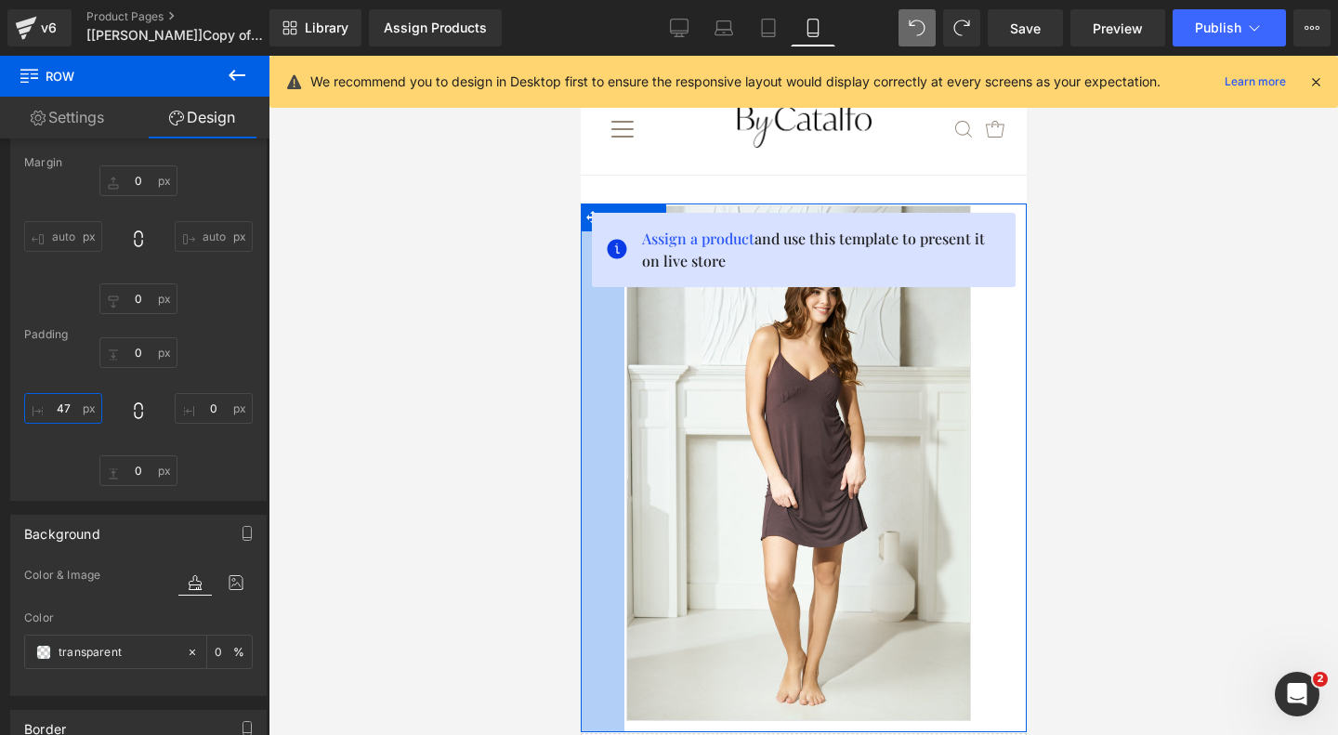
click at [59, 405] on input "47" at bounding box center [63, 408] width 78 height 31
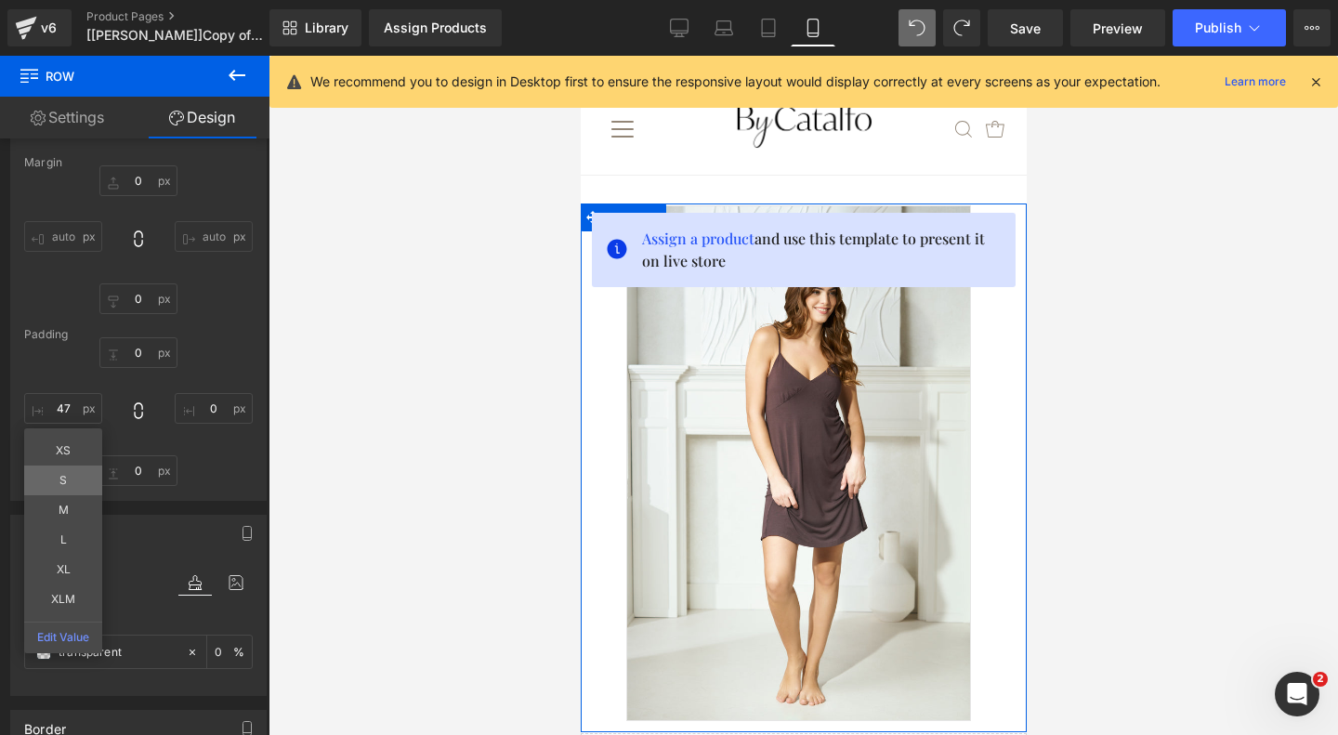
type input "S"
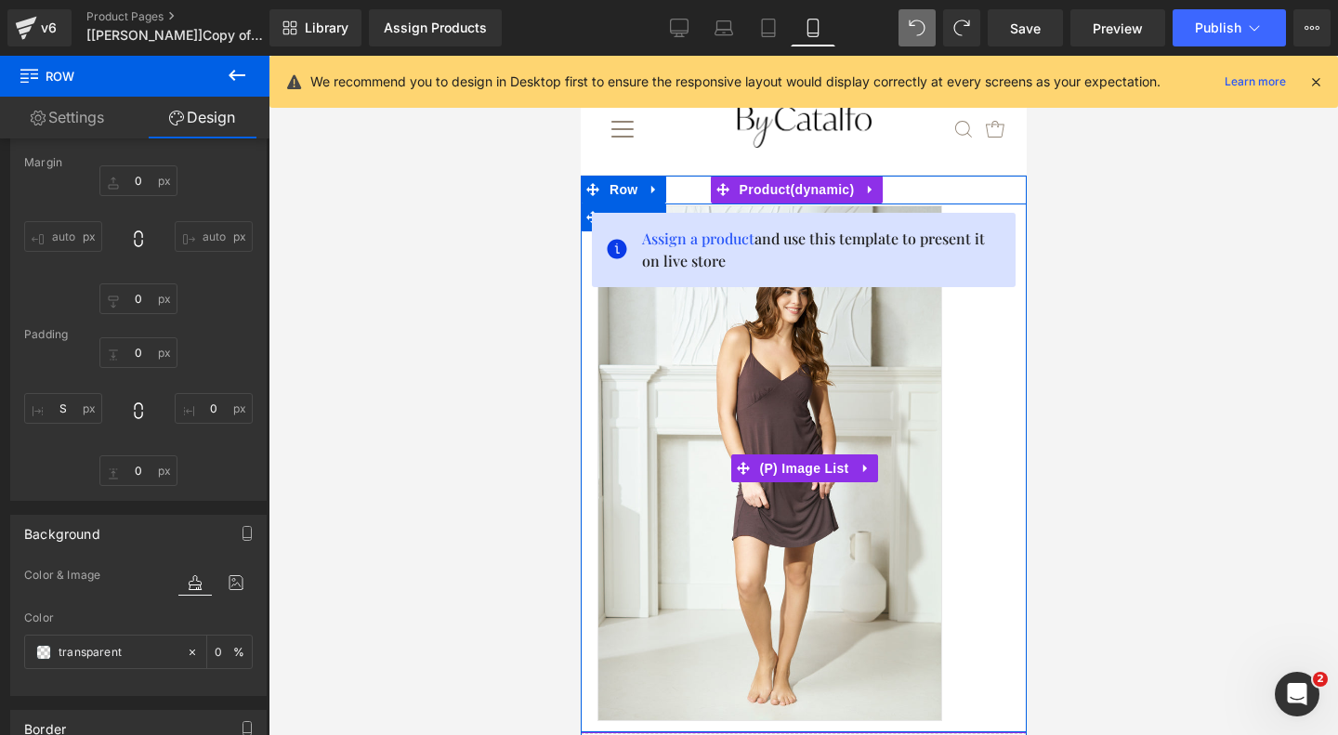
click at [967, 445] on div at bounding box center [810, 467] width 431 height 529
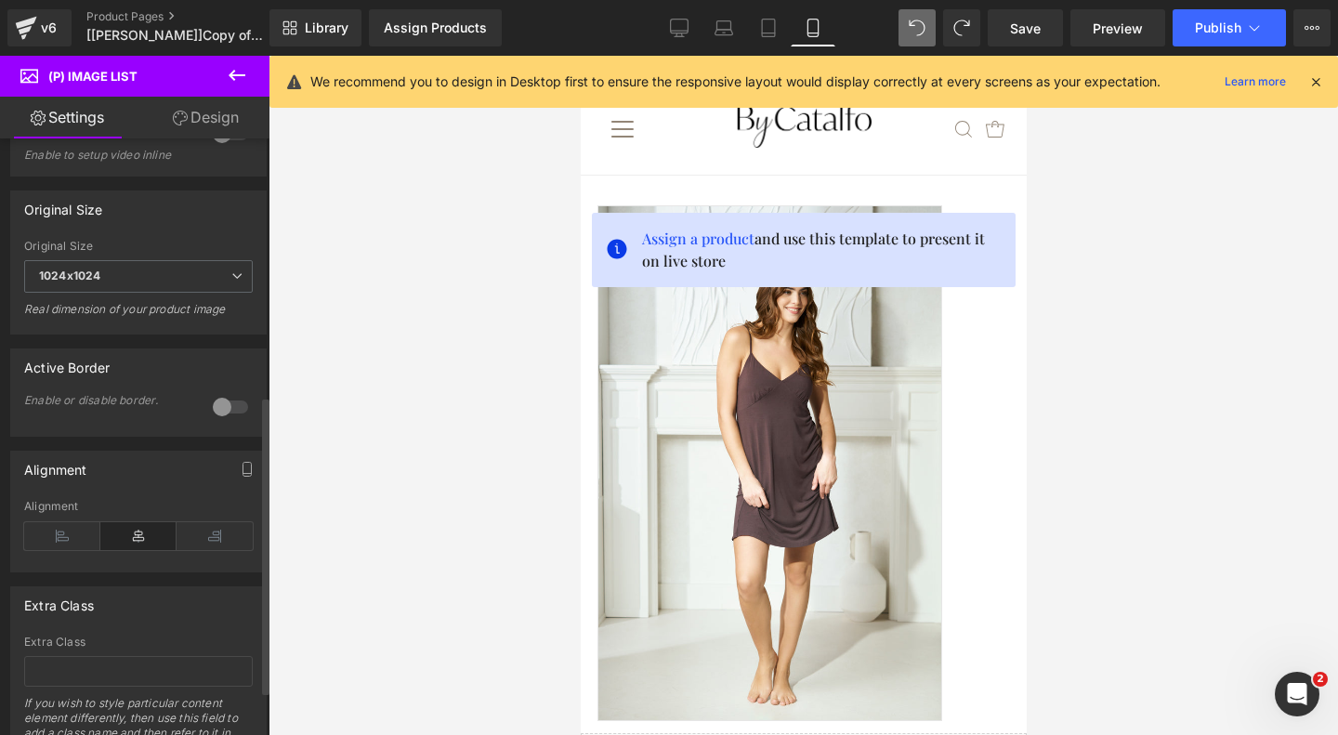
scroll to position [523, 0]
click at [199, 134] on link "Design" at bounding box center [205, 118] width 135 height 42
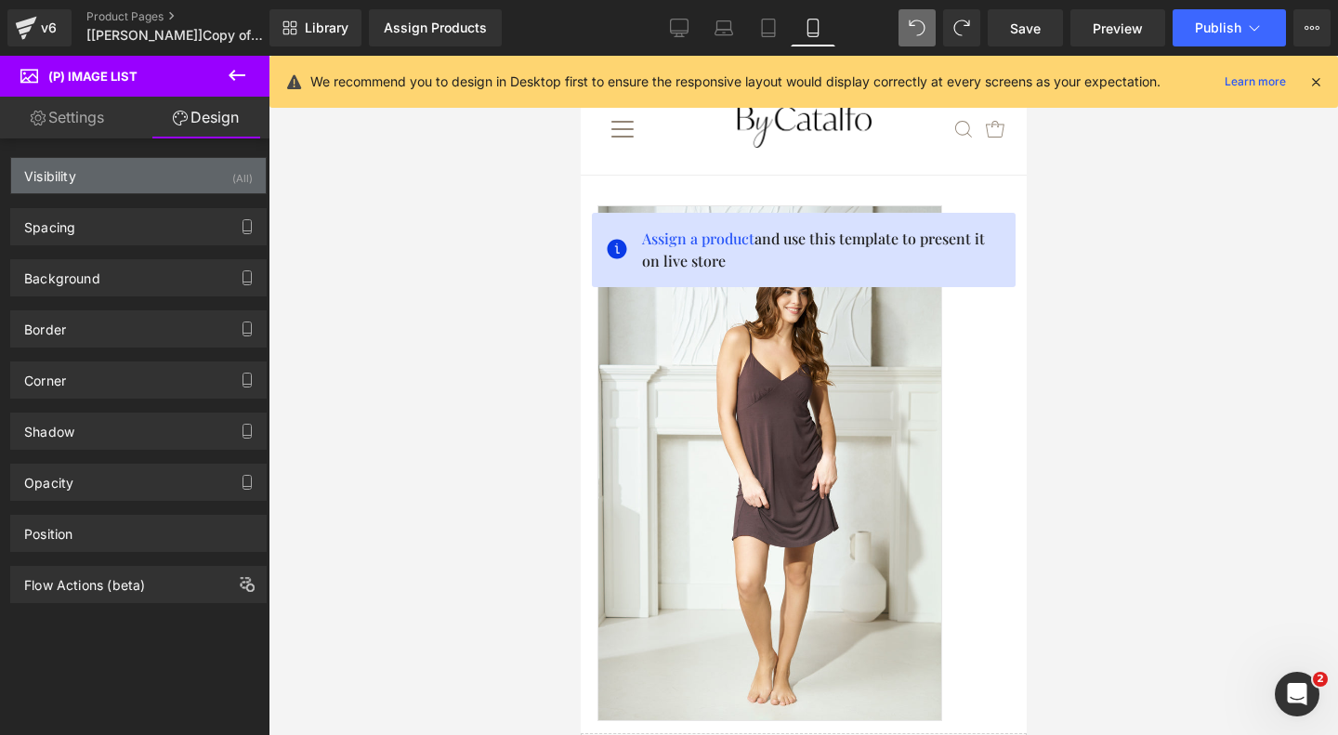
click at [128, 187] on div "Visibility (All)" at bounding box center [138, 175] width 255 height 35
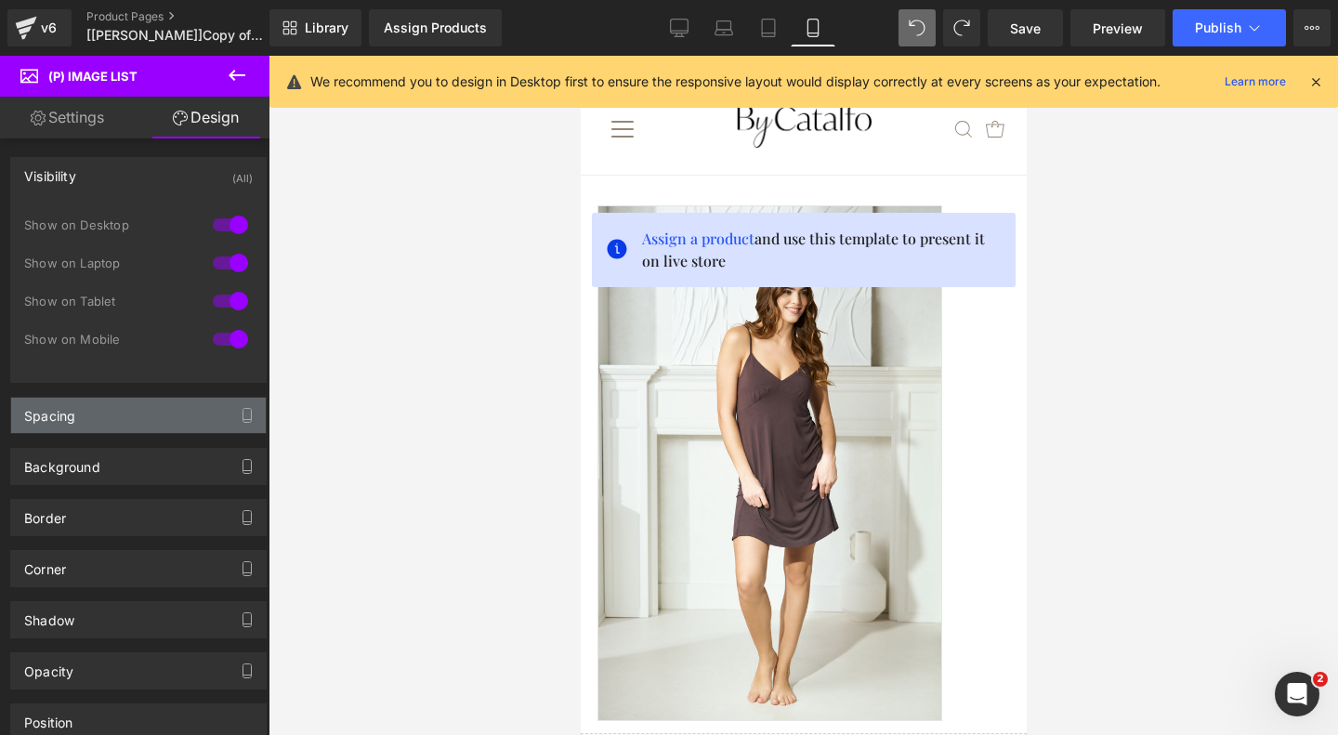
click at [133, 415] on div "Spacing" at bounding box center [138, 415] width 255 height 35
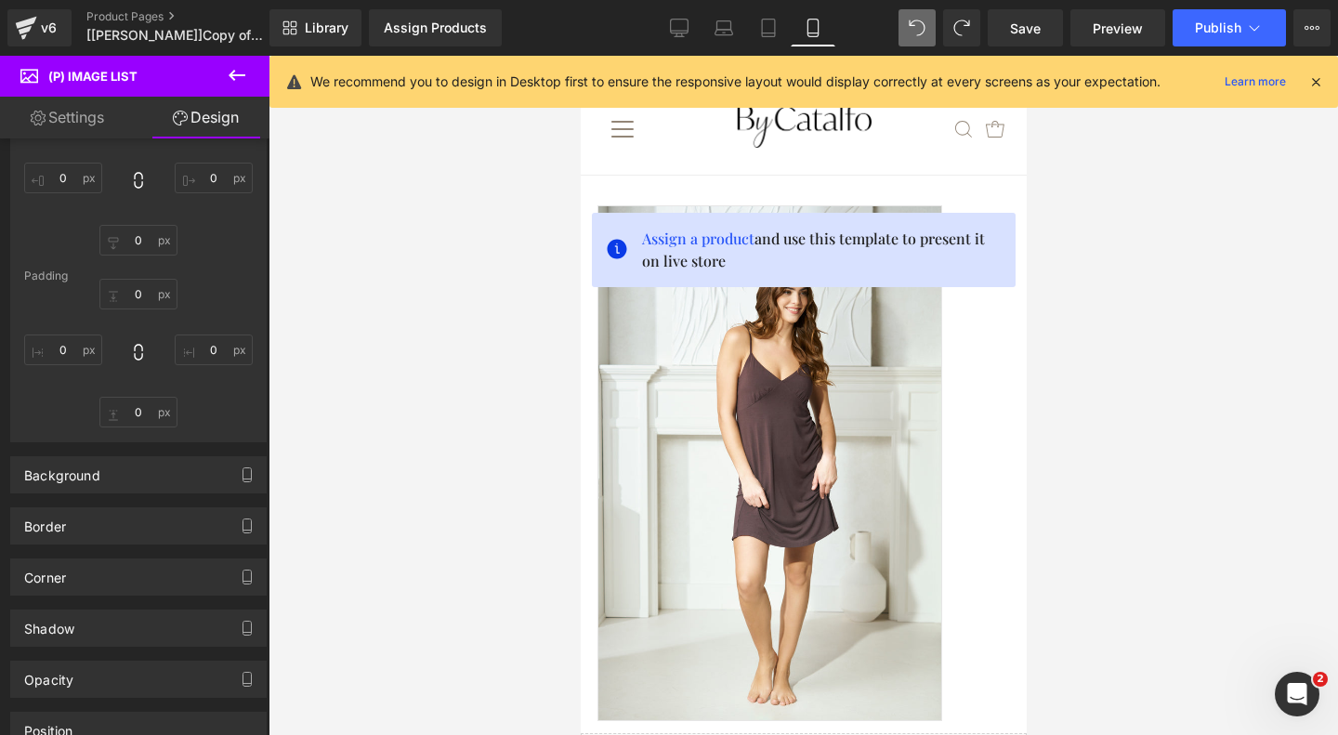
scroll to position [351, 0]
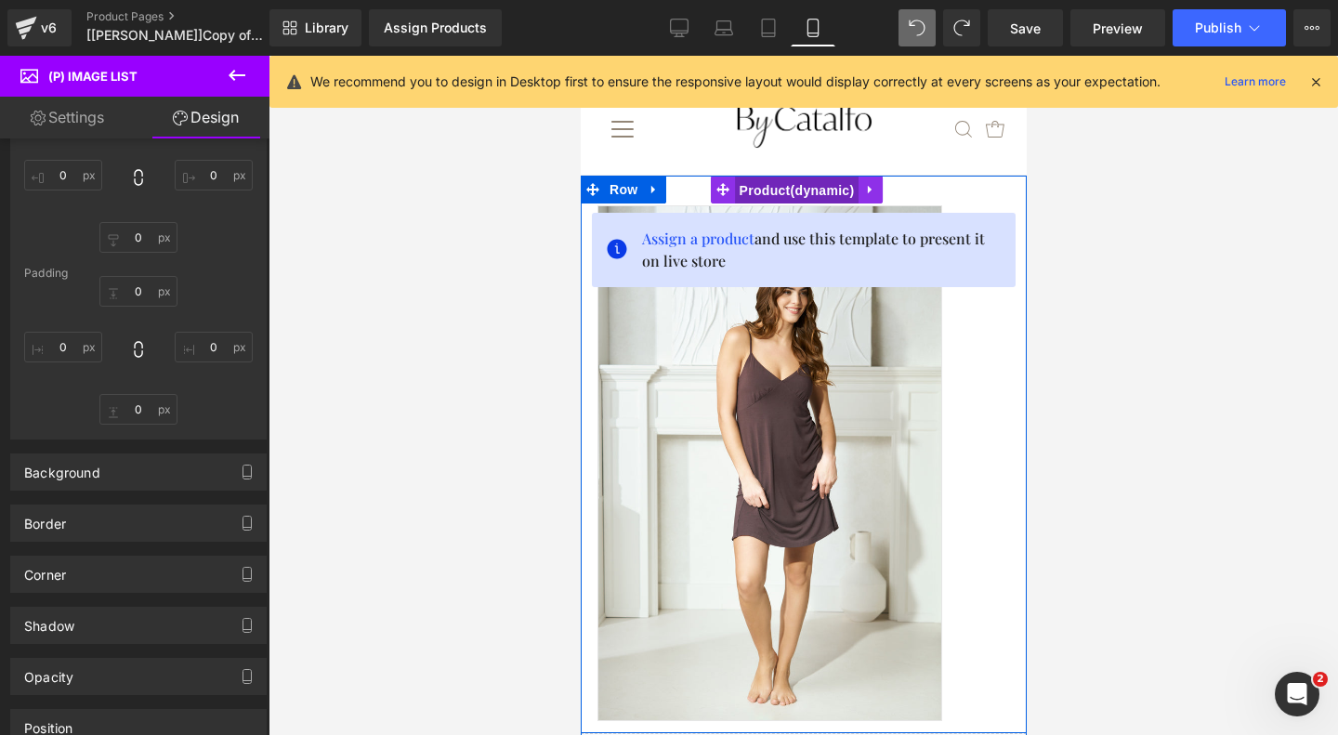
click at [792, 185] on span "Product" at bounding box center [796, 191] width 124 height 28
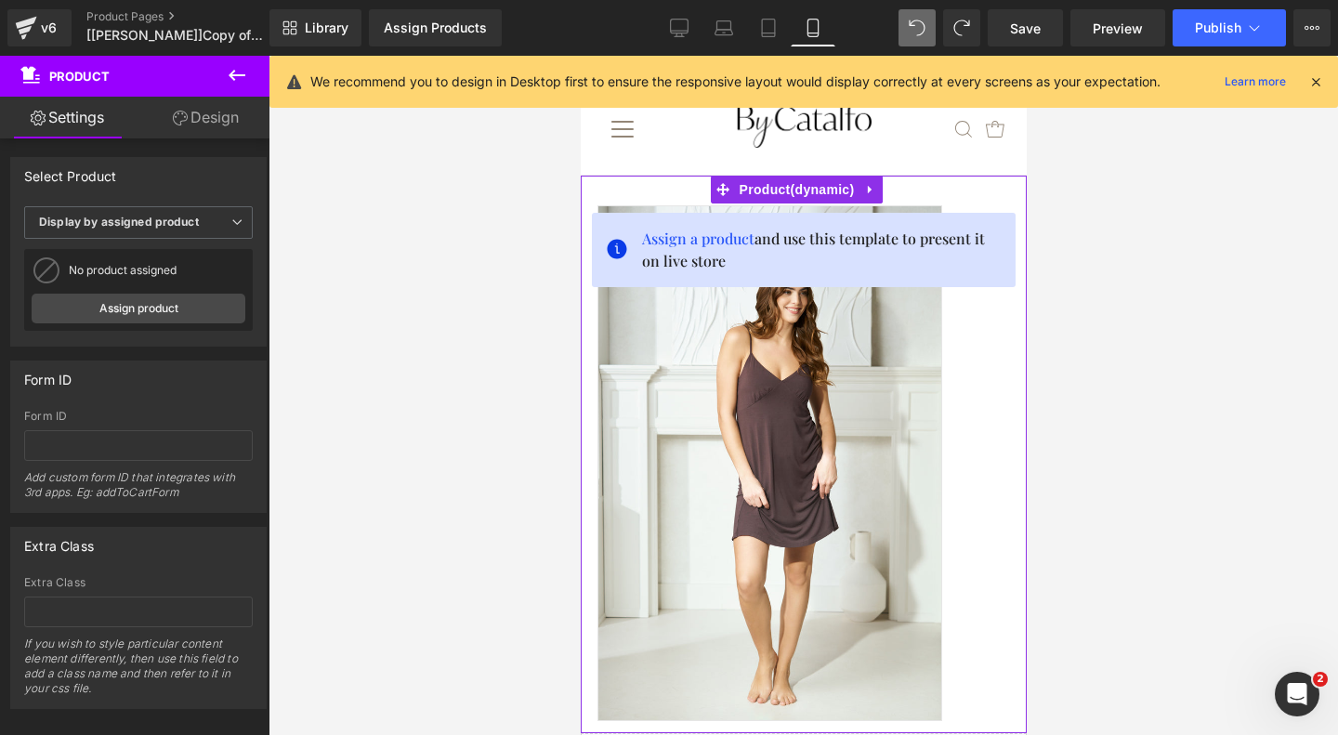
click at [204, 133] on link "Design" at bounding box center [205, 118] width 135 height 42
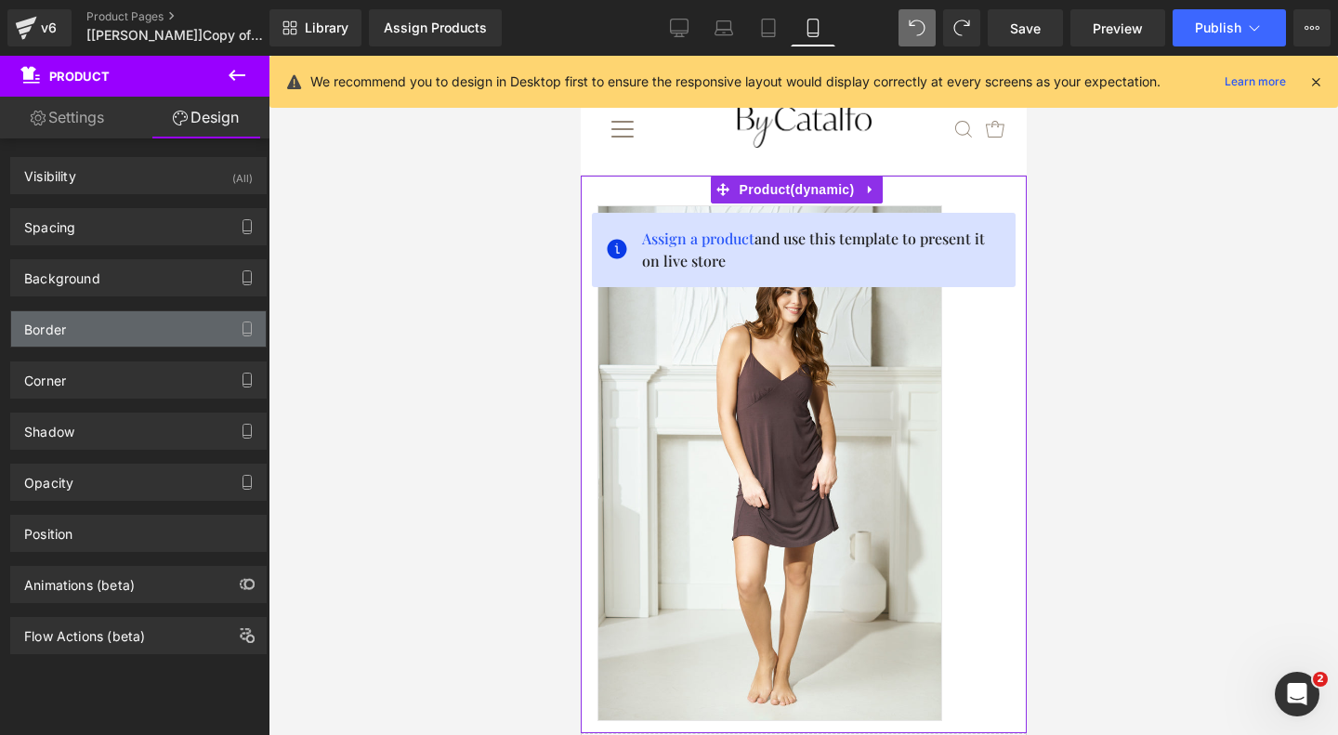
type input "0"
type input "30"
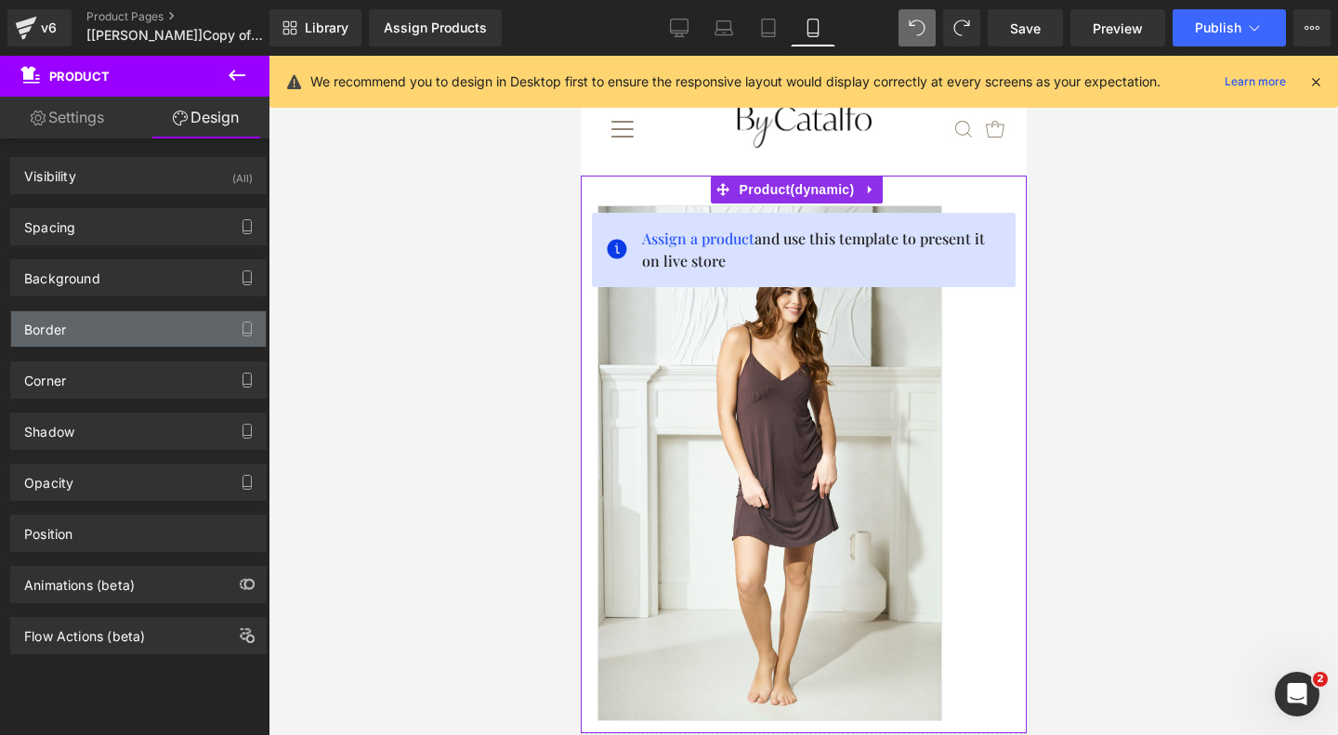
type input "0"
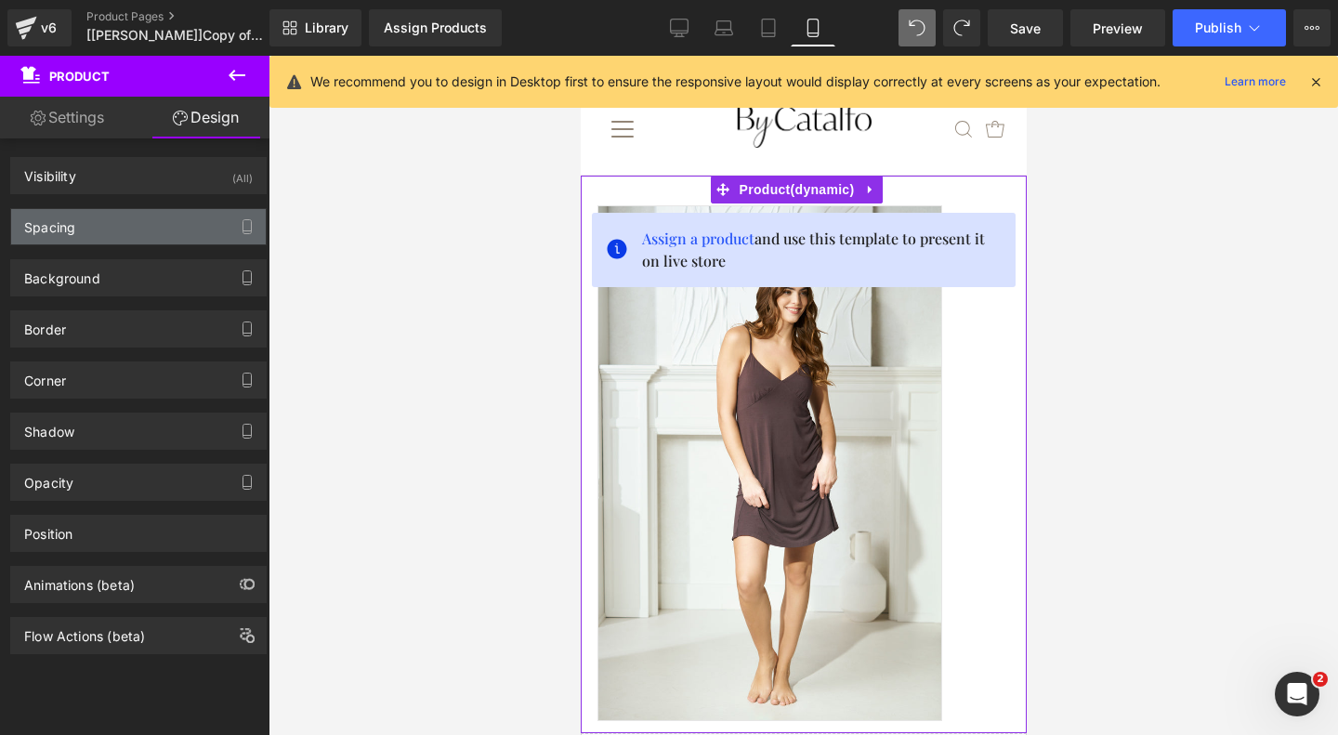
click at [173, 223] on div "Spacing" at bounding box center [138, 226] width 255 height 35
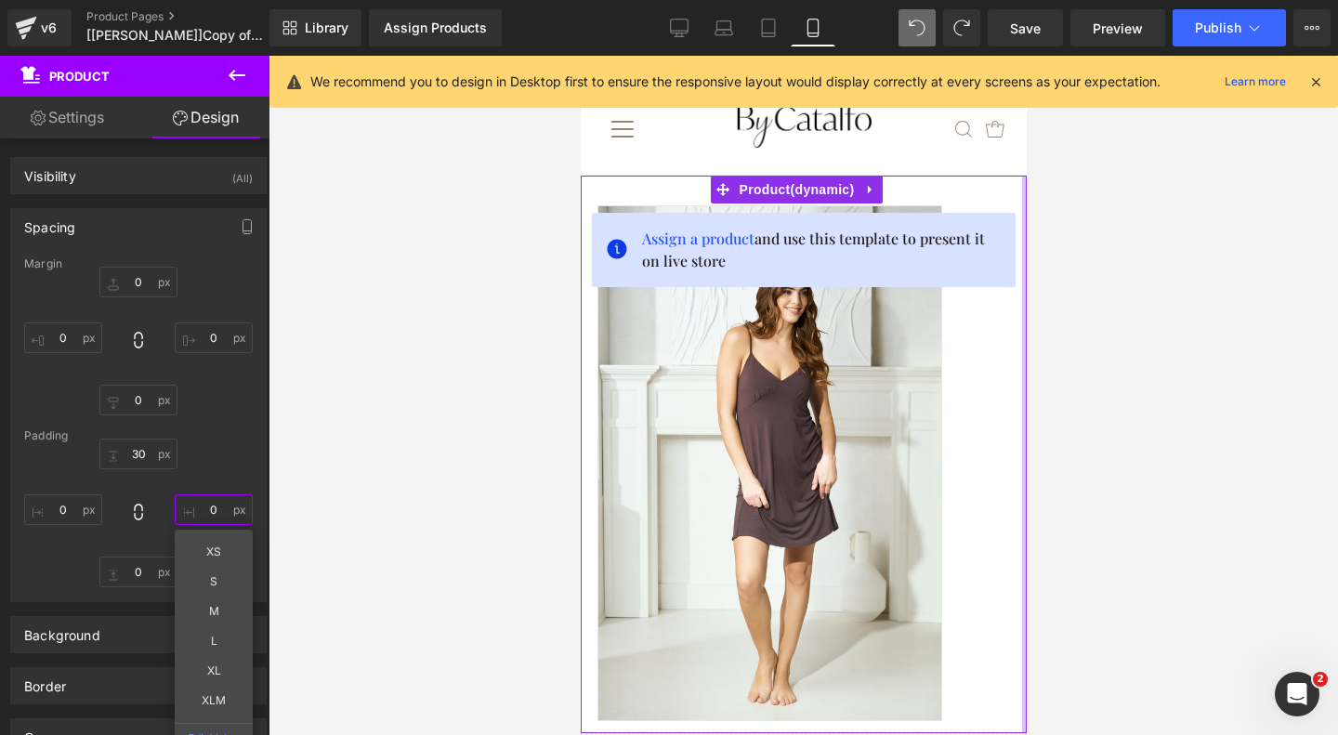
click at [197, 508] on input "0" at bounding box center [214, 509] width 78 height 31
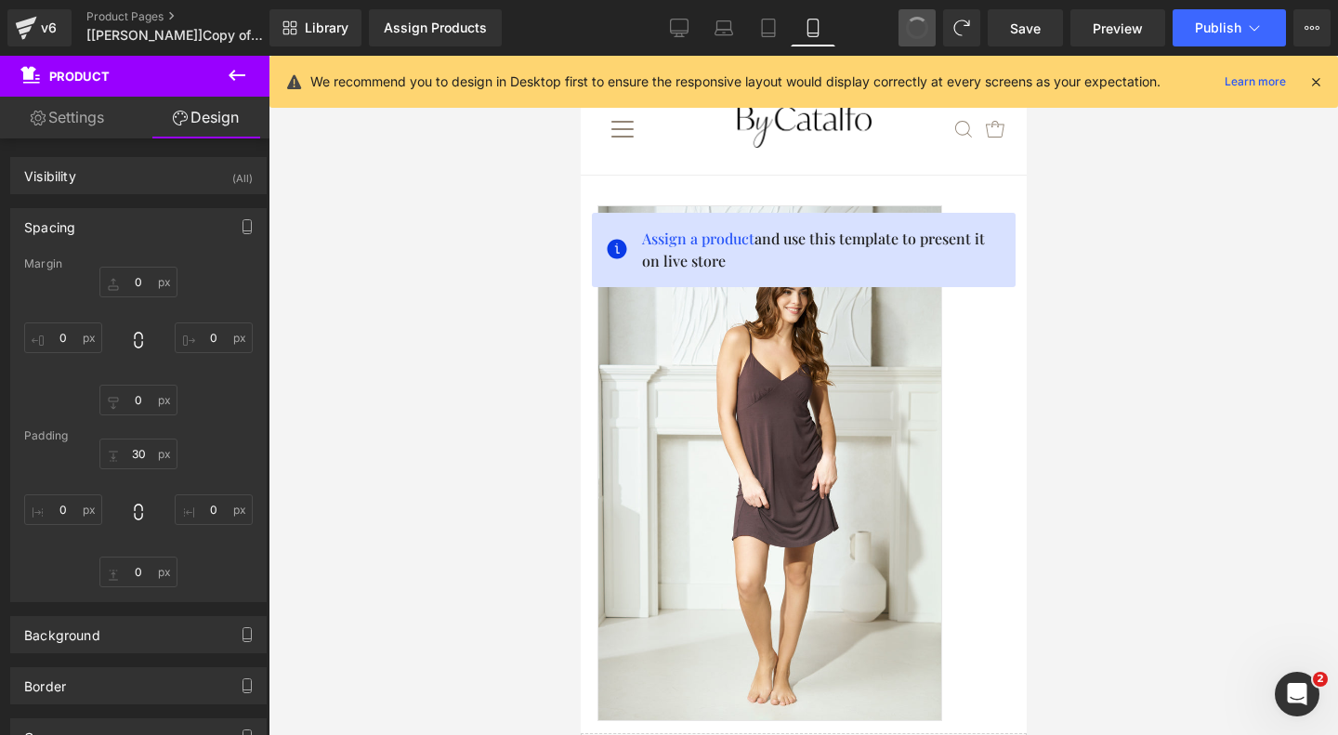
click at [933, 33] on button at bounding box center [916, 27] width 37 height 37
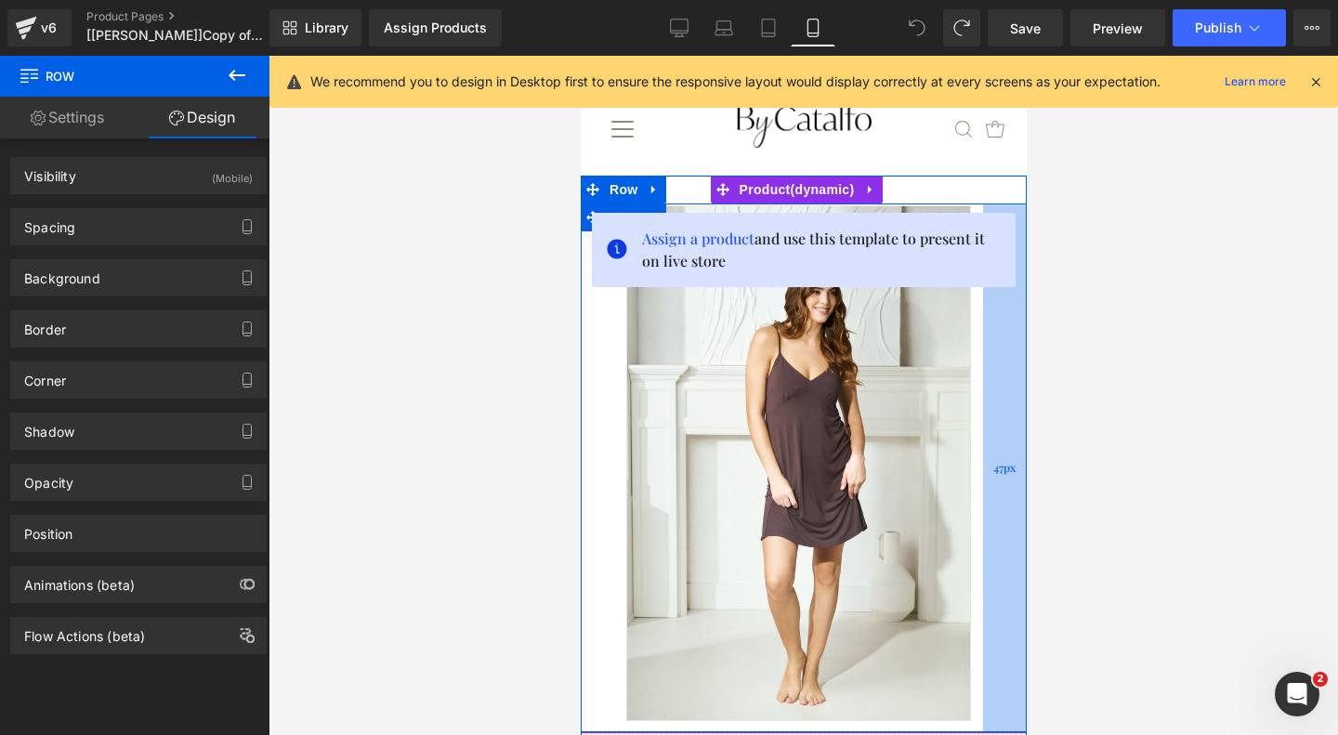
click at [992, 462] on span "47px" at bounding box center [1003, 468] width 22 height 18
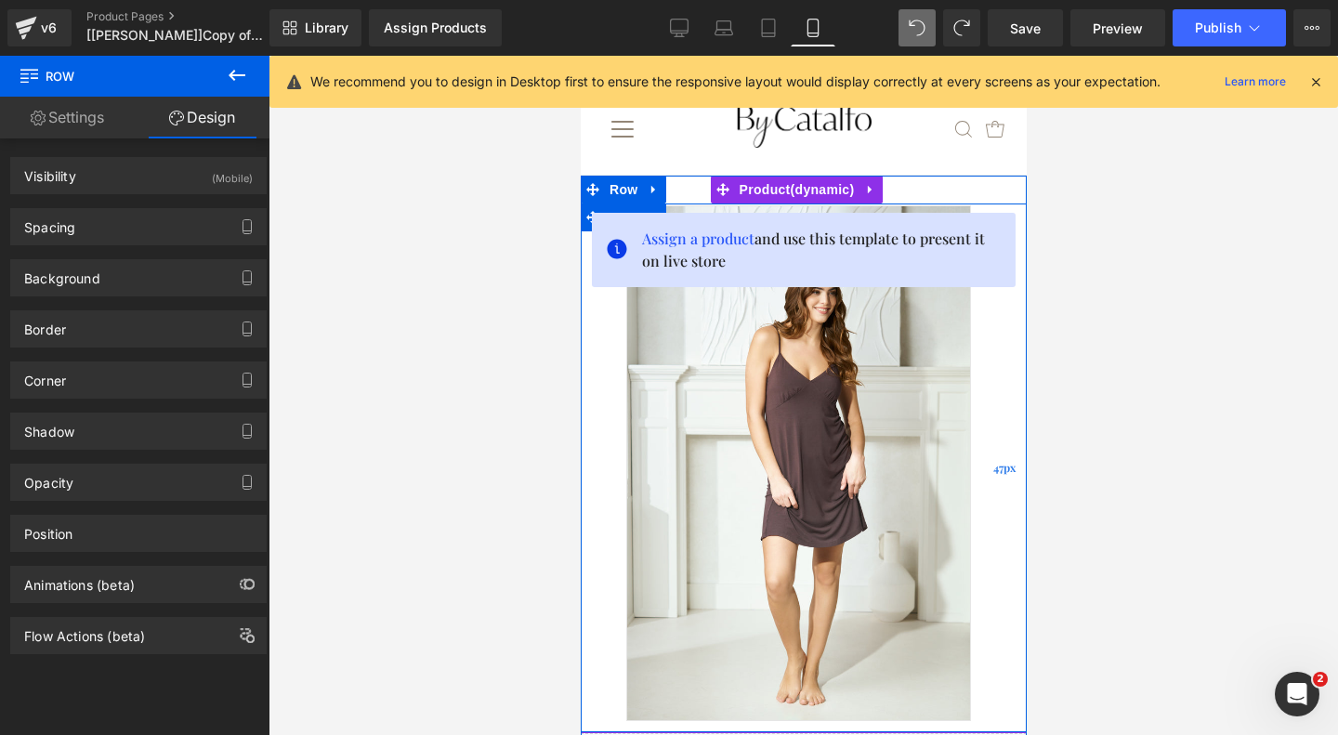
click at [992, 462] on span "47px" at bounding box center [1003, 468] width 22 height 18
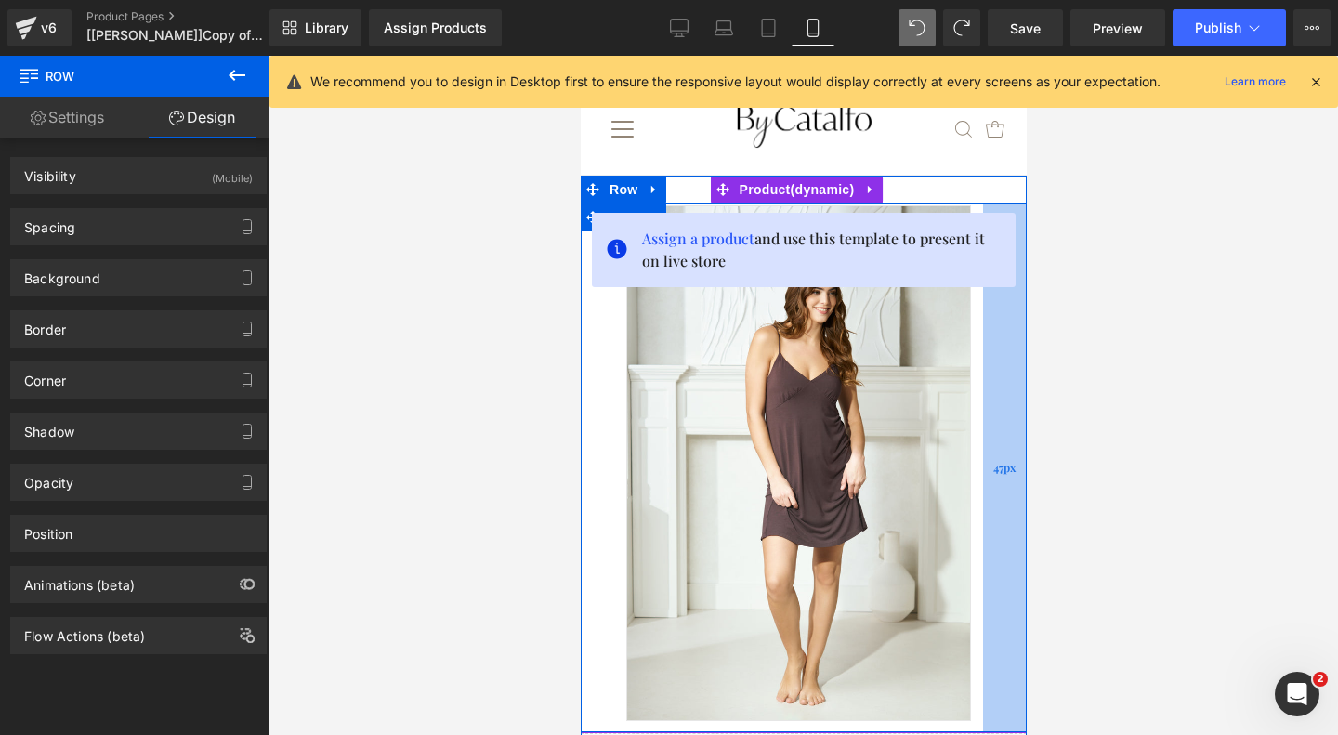
click at [992, 462] on span "47px" at bounding box center [1003, 468] width 22 height 18
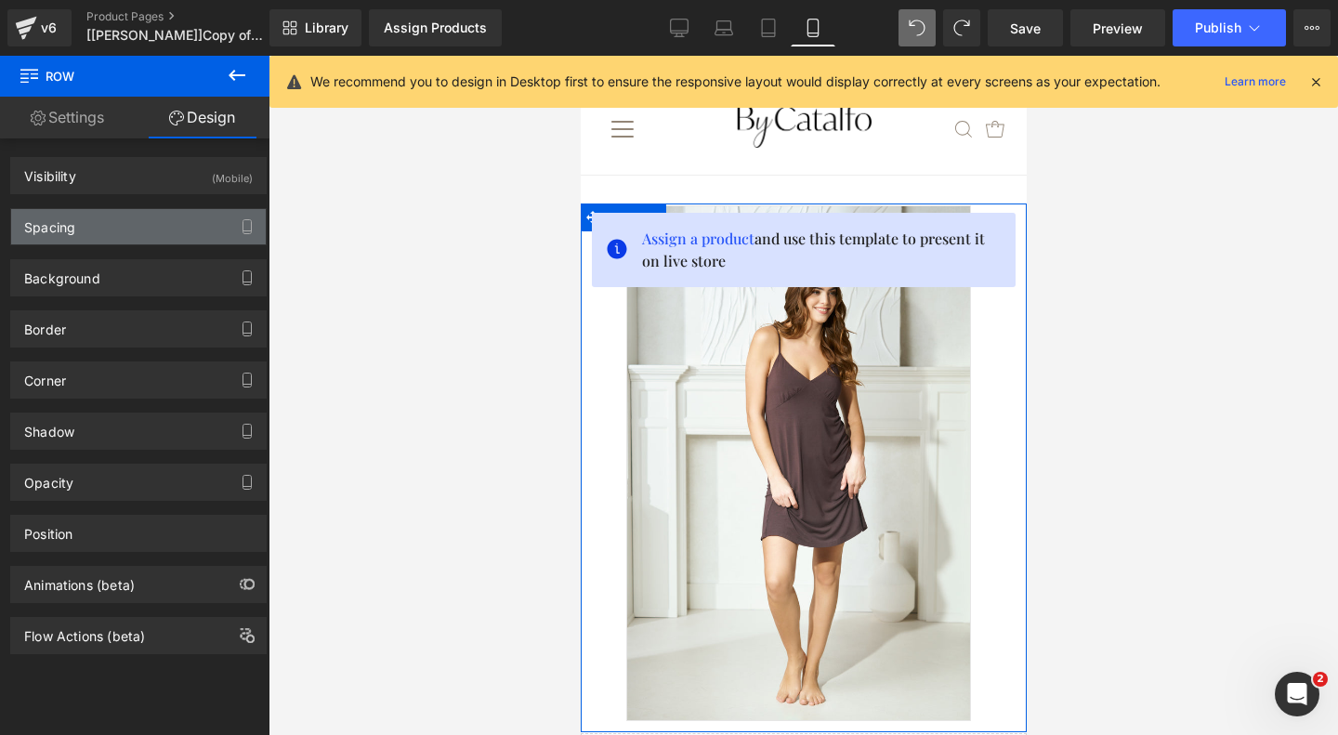
click at [203, 229] on div "Spacing" at bounding box center [138, 226] width 255 height 35
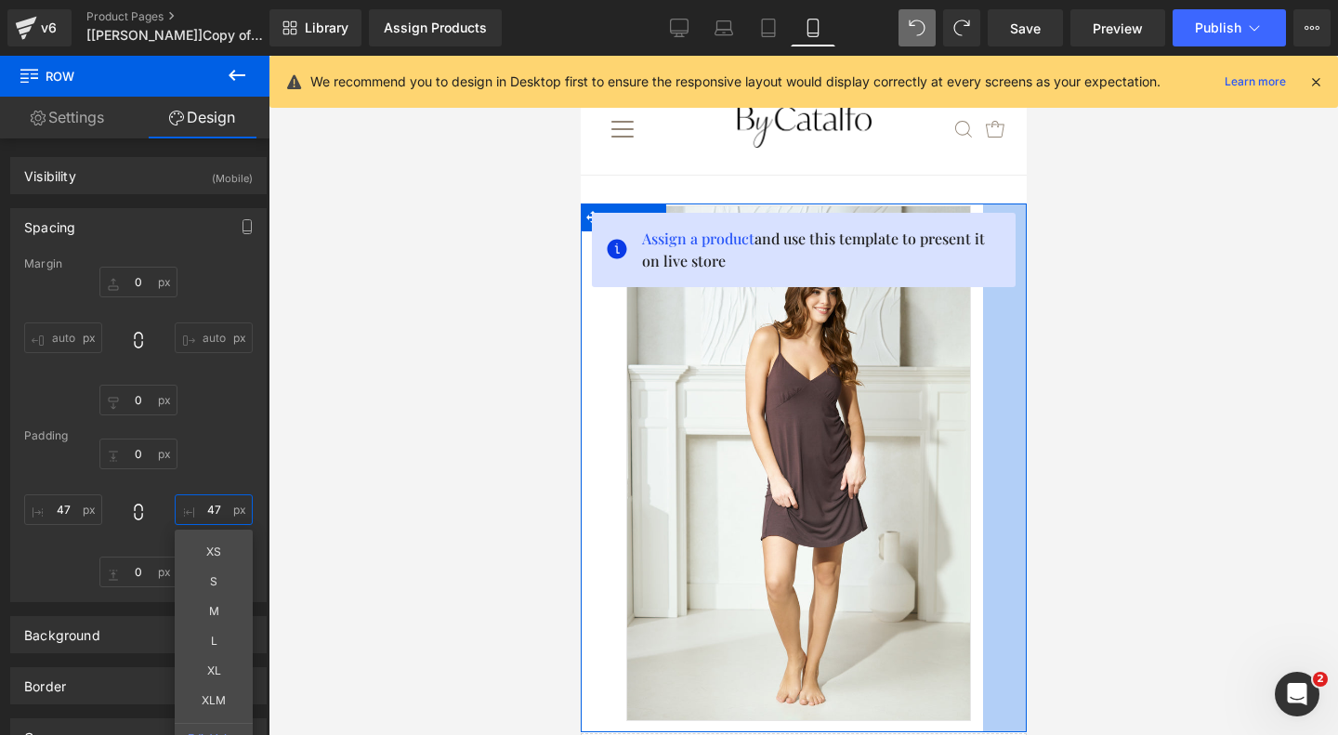
click at [212, 505] on input "text" at bounding box center [214, 509] width 78 height 31
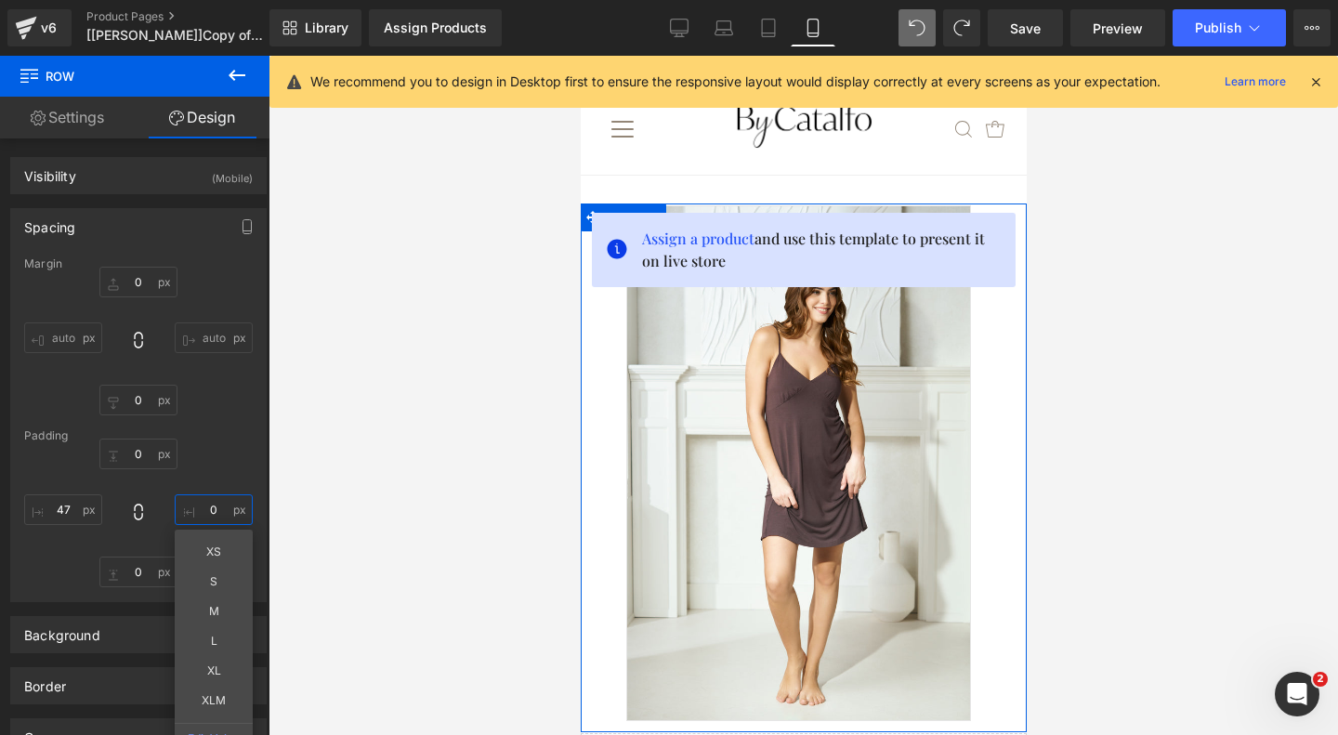
type input "0"
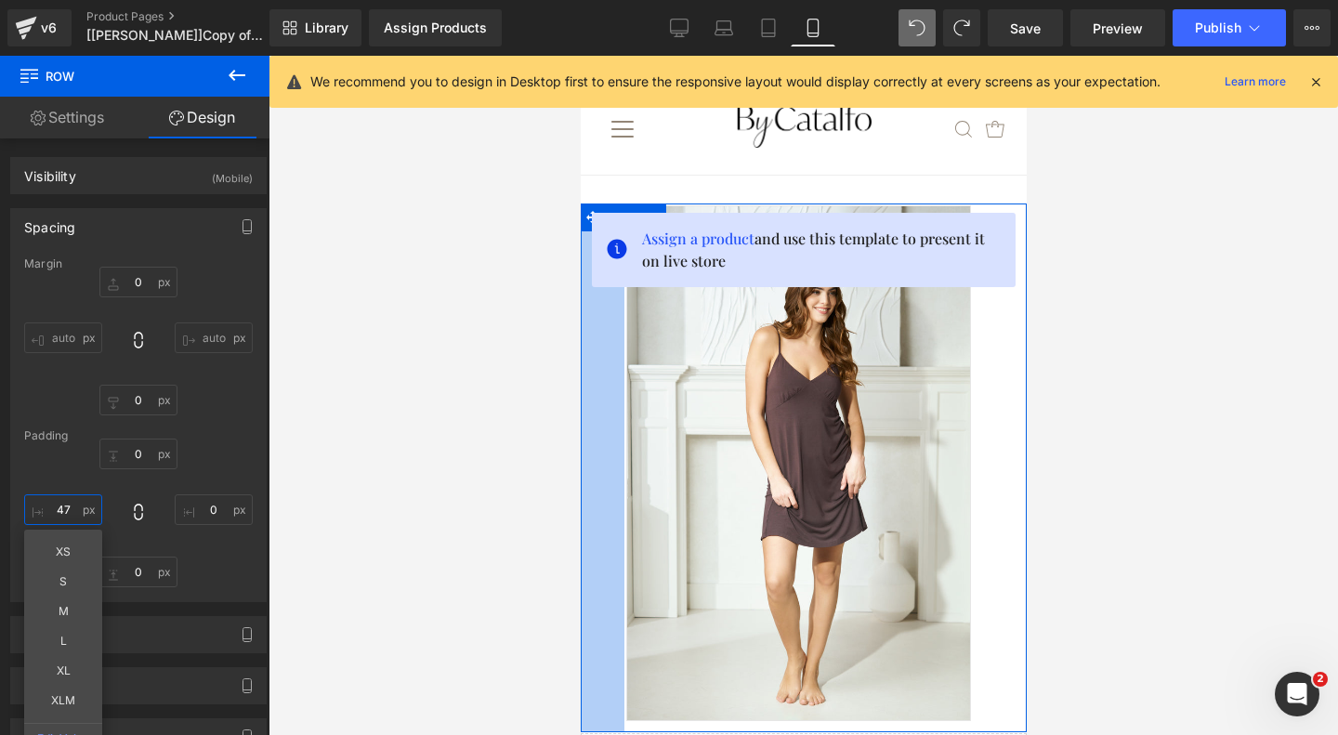
click at [66, 512] on input "text" at bounding box center [63, 509] width 78 height 31
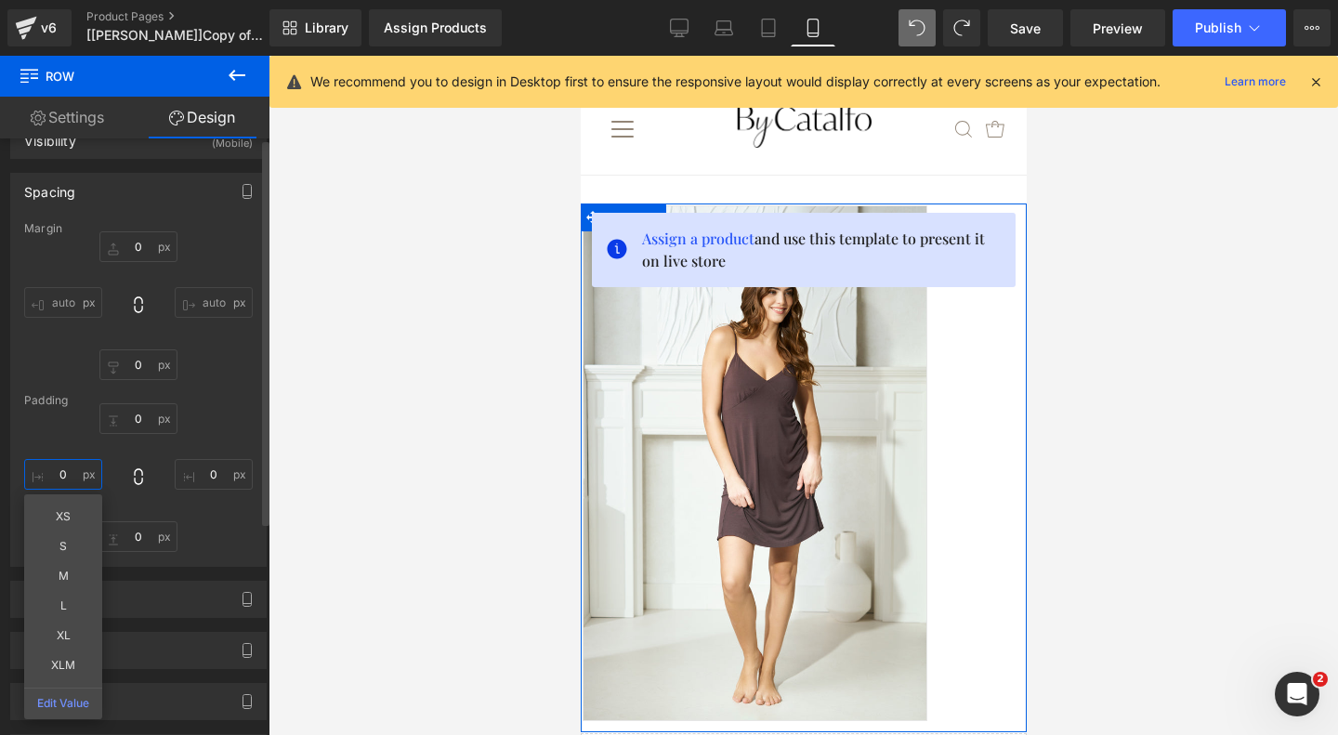
scroll to position [0, 0]
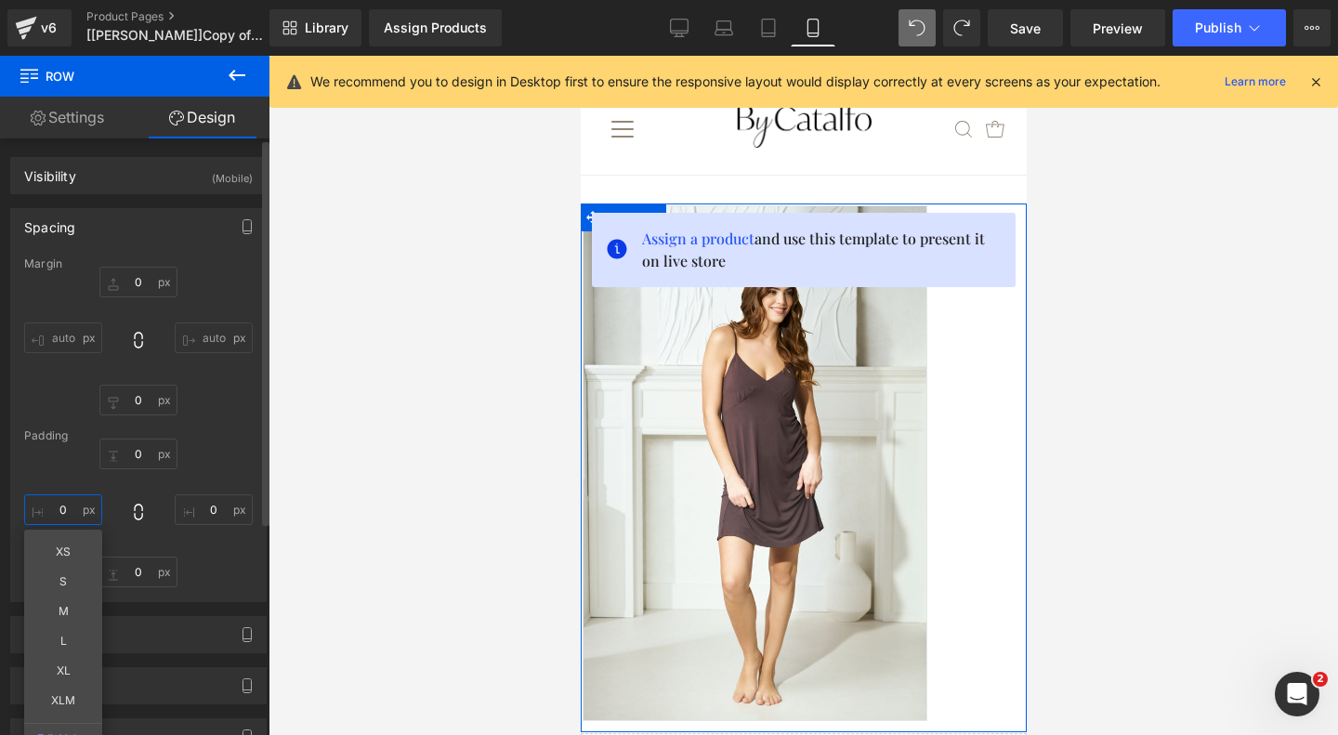
type input "0"
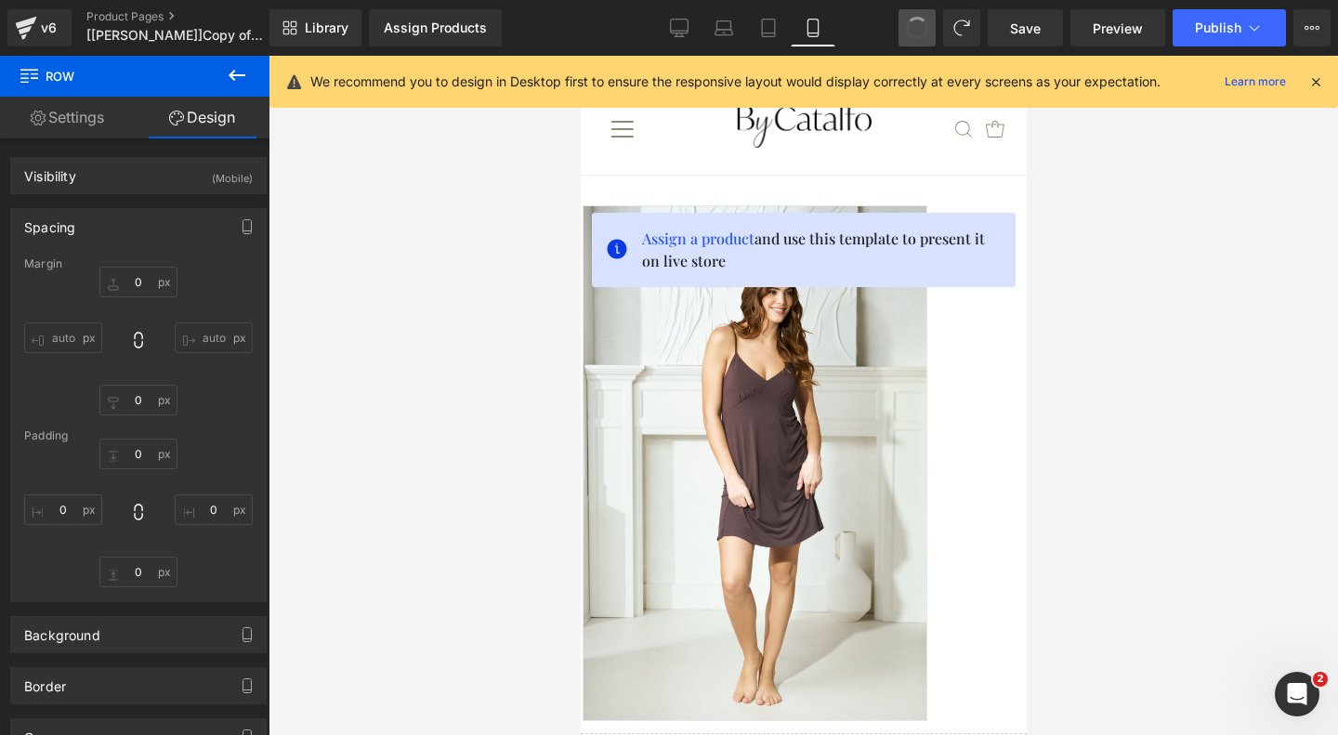
click at [914, 20] on span at bounding box center [917, 28] width 31 height 31
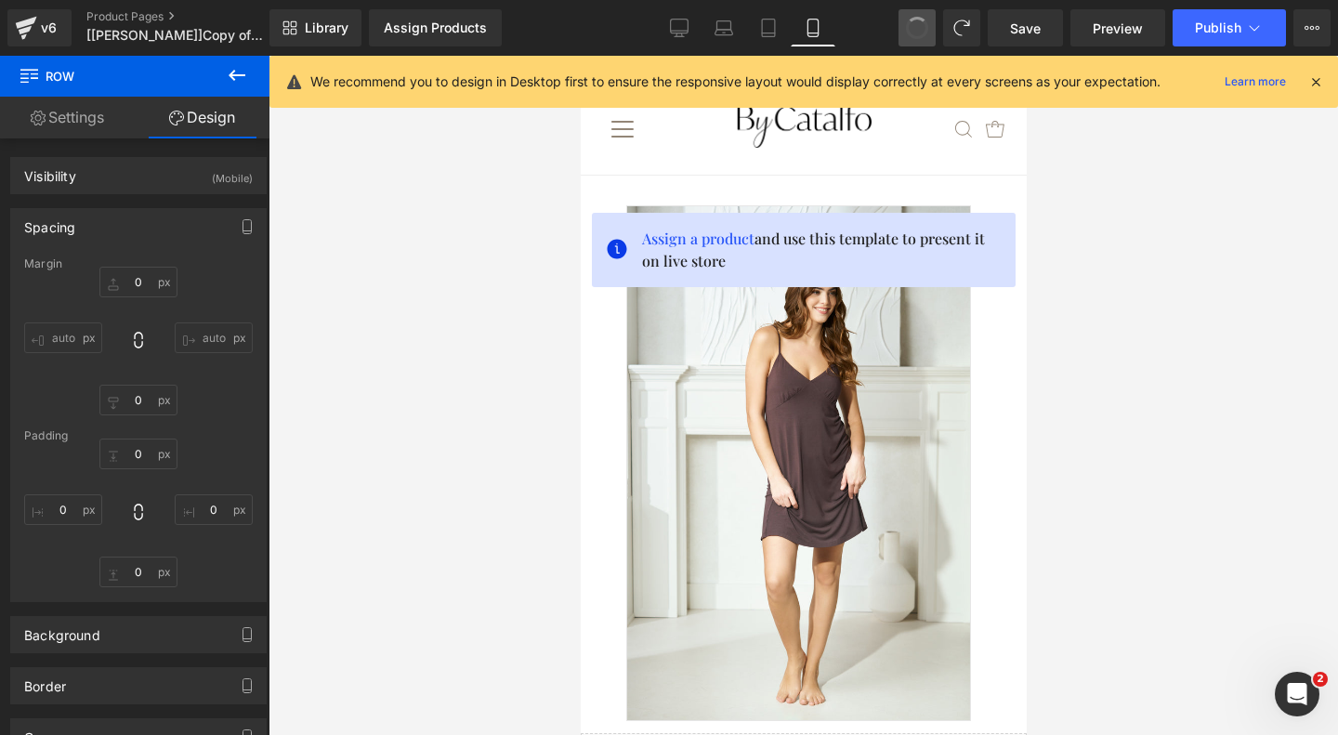
click at [914, 20] on span at bounding box center [917, 28] width 32 height 32
click at [914, 20] on span at bounding box center [917, 28] width 26 height 26
